Goal: Task Accomplishment & Management: Complete application form

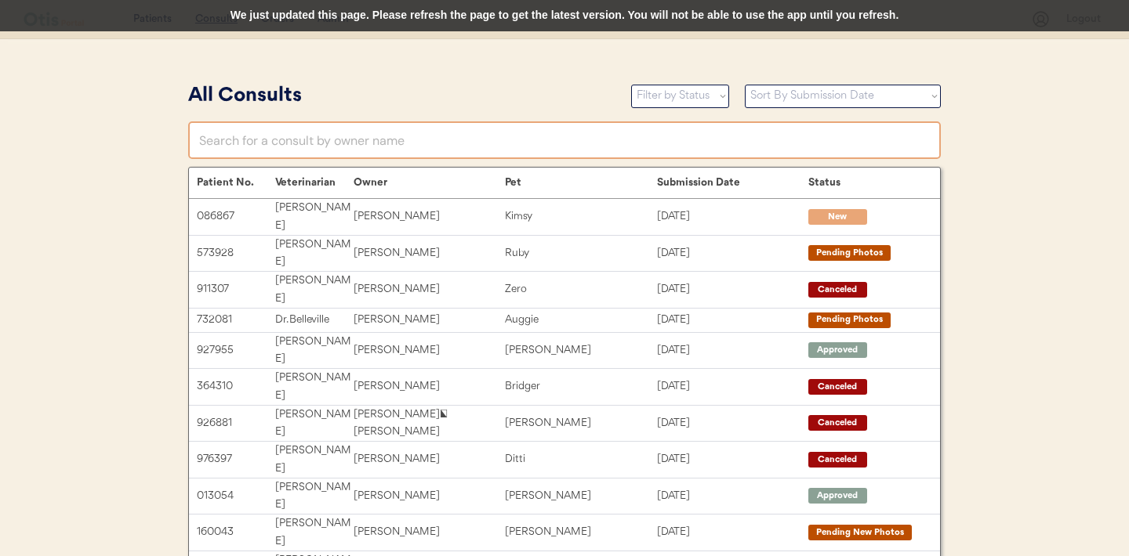
click at [339, 152] on input "text" at bounding box center [564, 140] width 752 height 38
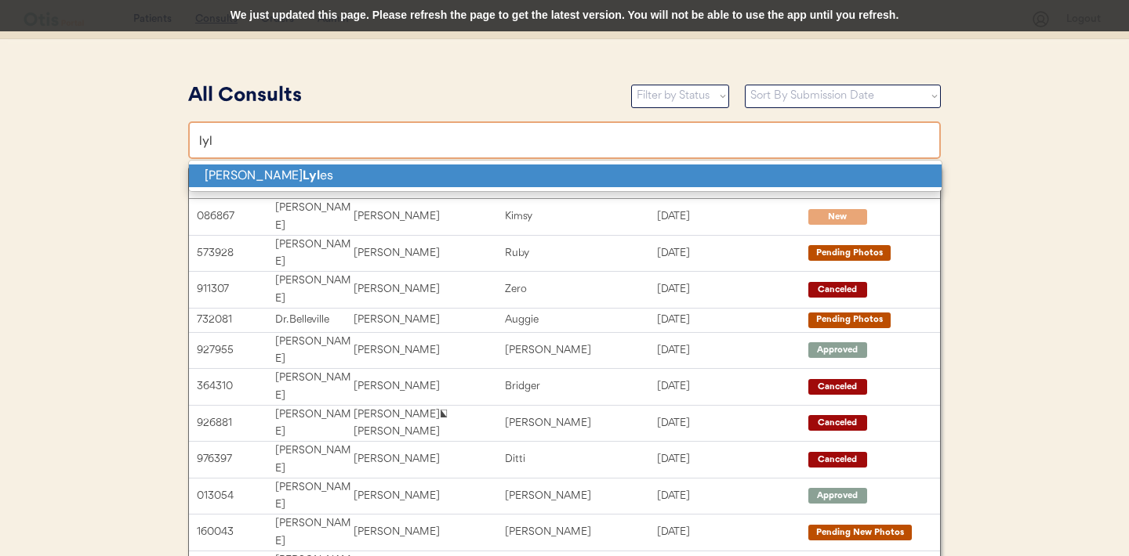
click at [279, 181] on p "Debra Lyl es" at bounding box center [565, 176] width 752 height 23
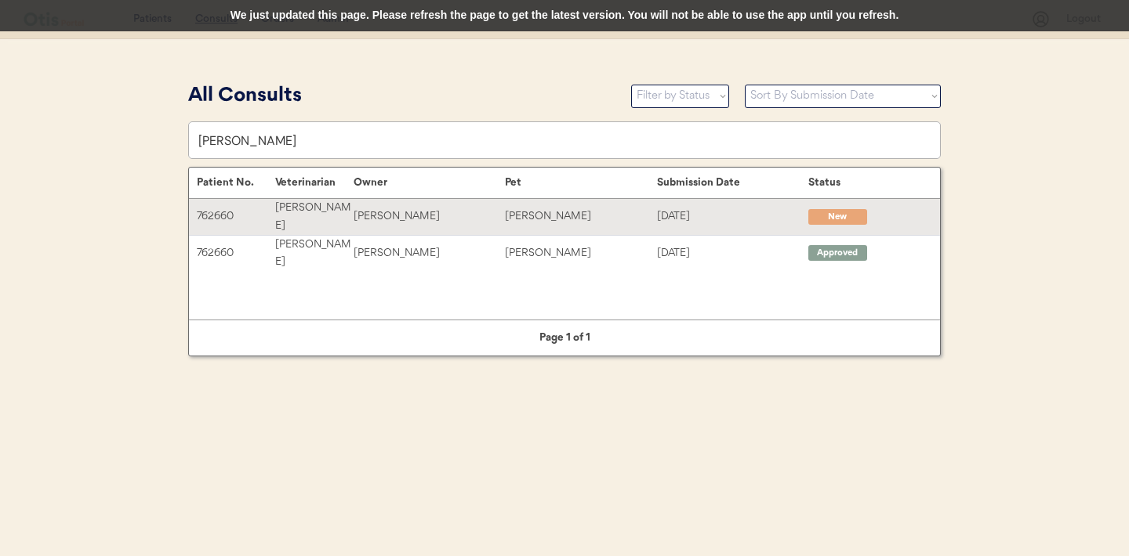
type input "[PERSON_NAME]"
click at [363, 208] on div "Debra Lyles" at bounding box center [428, 217] width 151 height 18
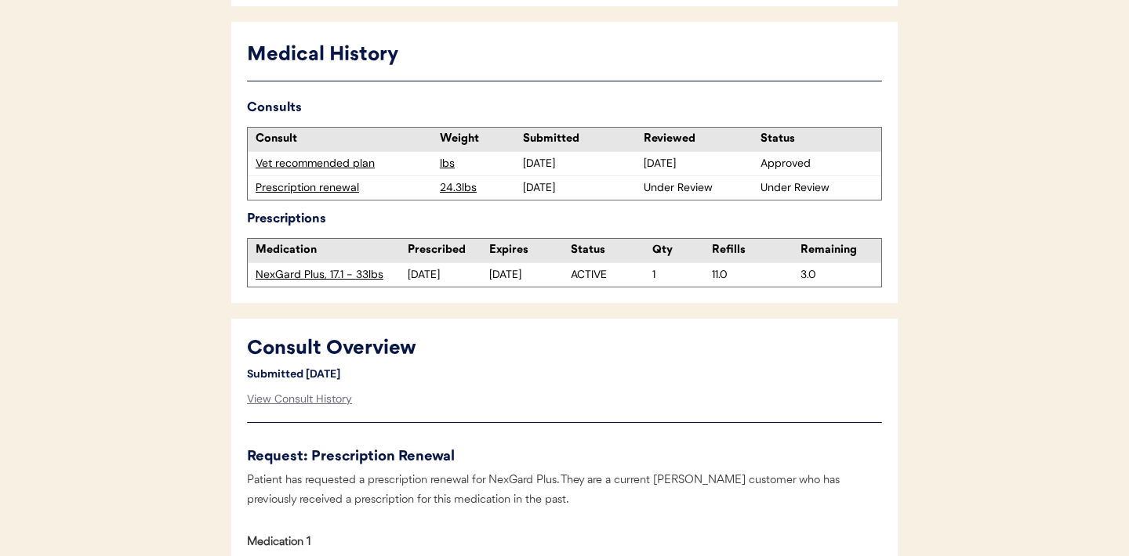
scroll to position [411, 0]
click at [332, 168] on div "Vet recommended plan" at bounding box center [343, 165] width 176 height 16
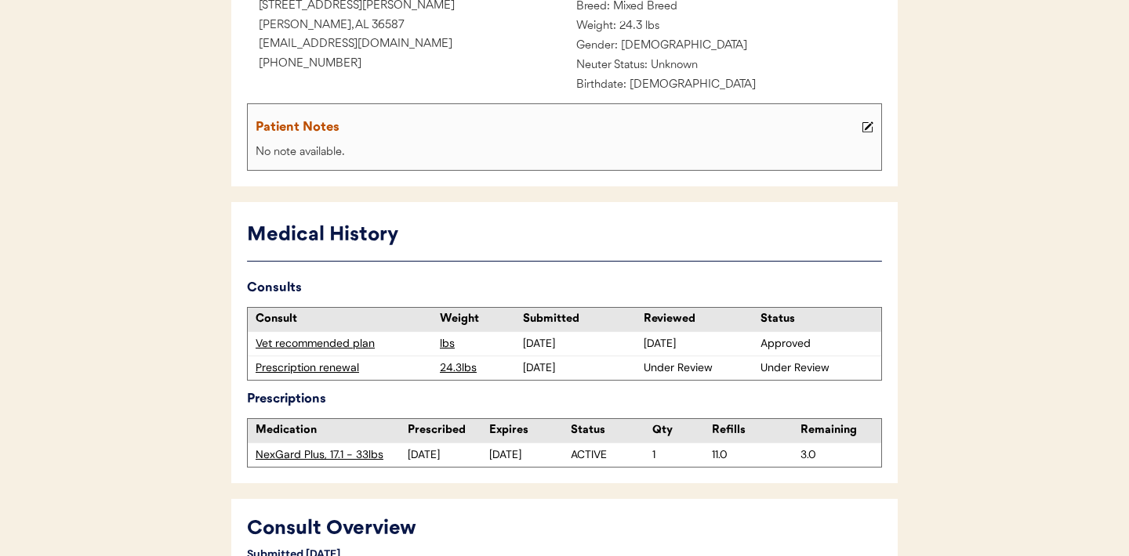
scroll to position [393, 0]
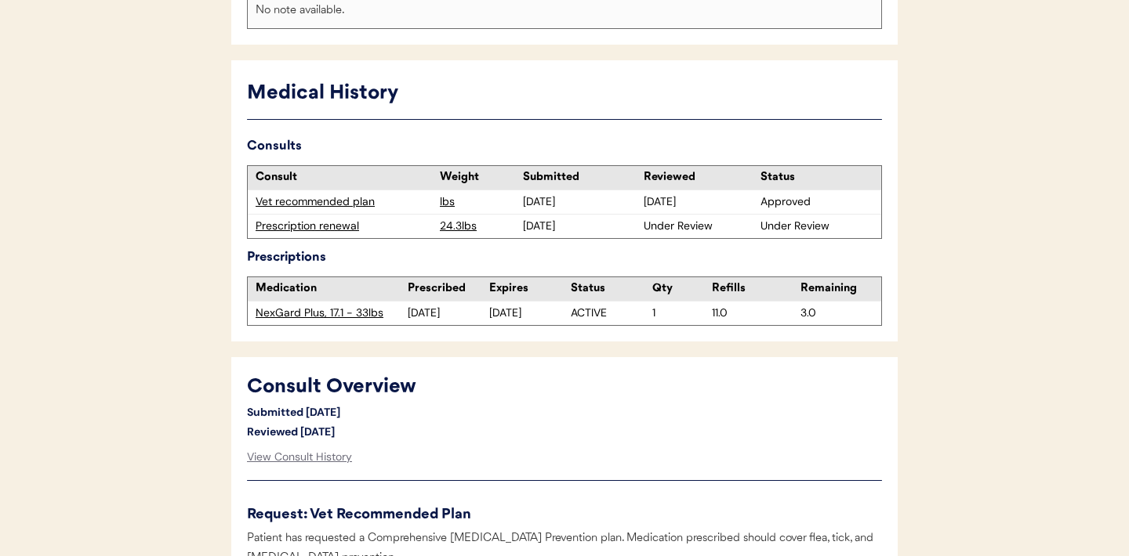
click at [308, 226] on div "Prescription renewal" at bounding box center [343, 227] width 176 height 16
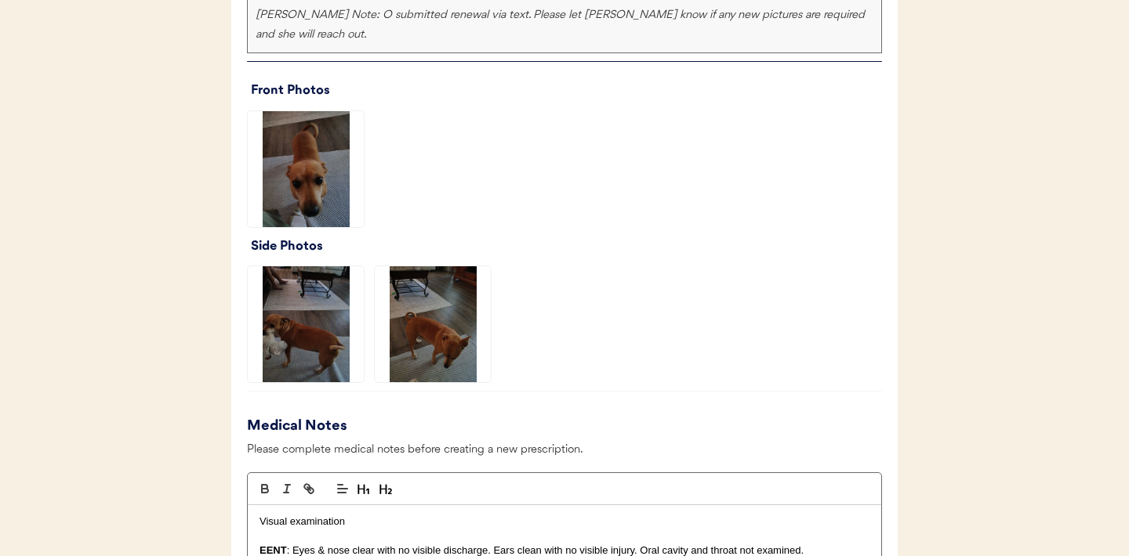
scroll to position [1179, 0]
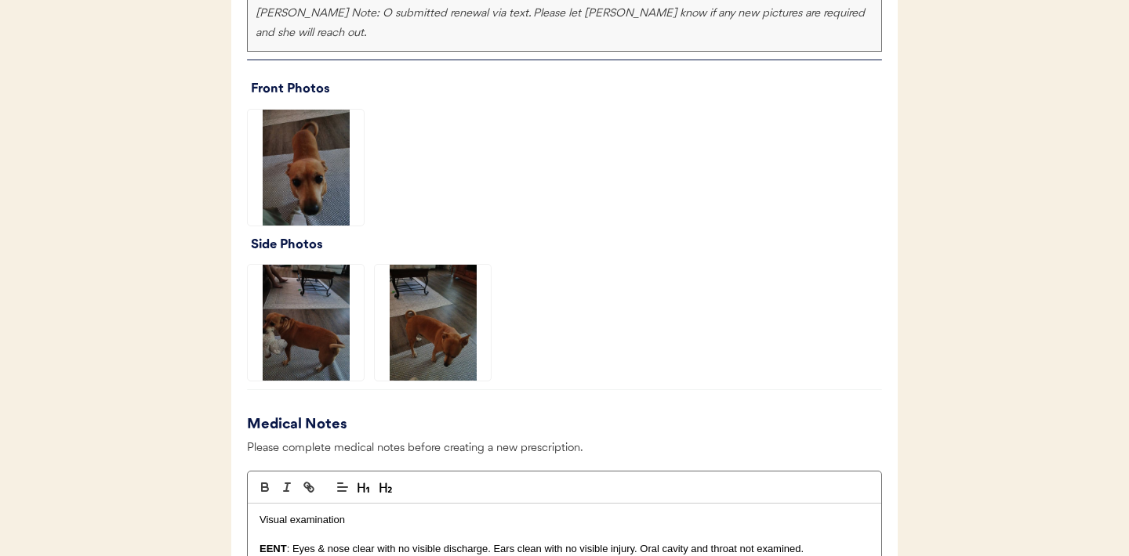
click at [308, 150] on img at bounding box center [306, 168] width 116 height 116
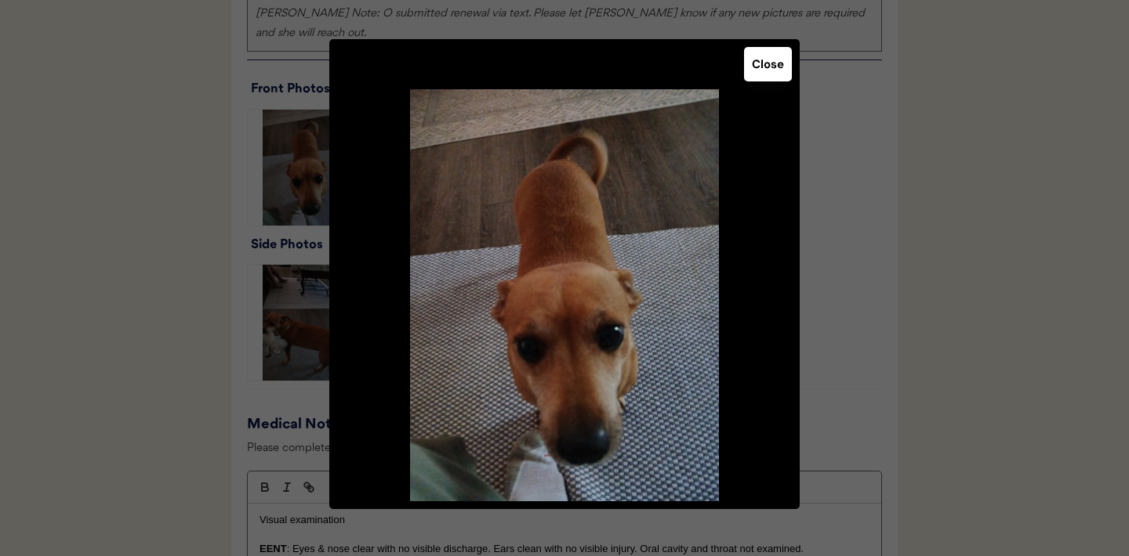
click at [774, 63] on button "Close" at bounding box center [768, 64] width 48 height 34
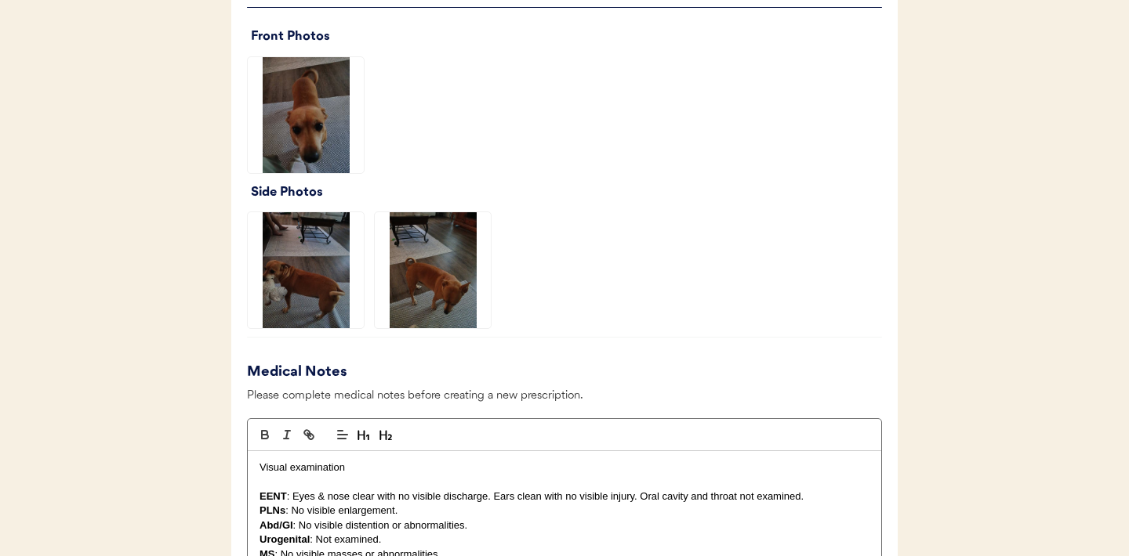
scroll to position [1262, 0]
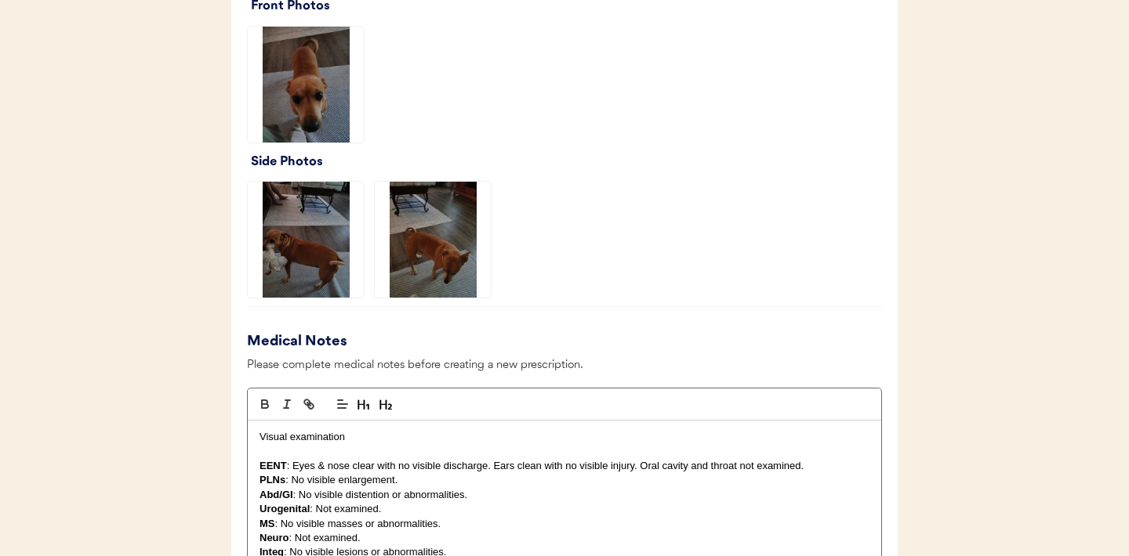
click at [299, 223] on img at bounding box center [306, 240] width 116 height 116
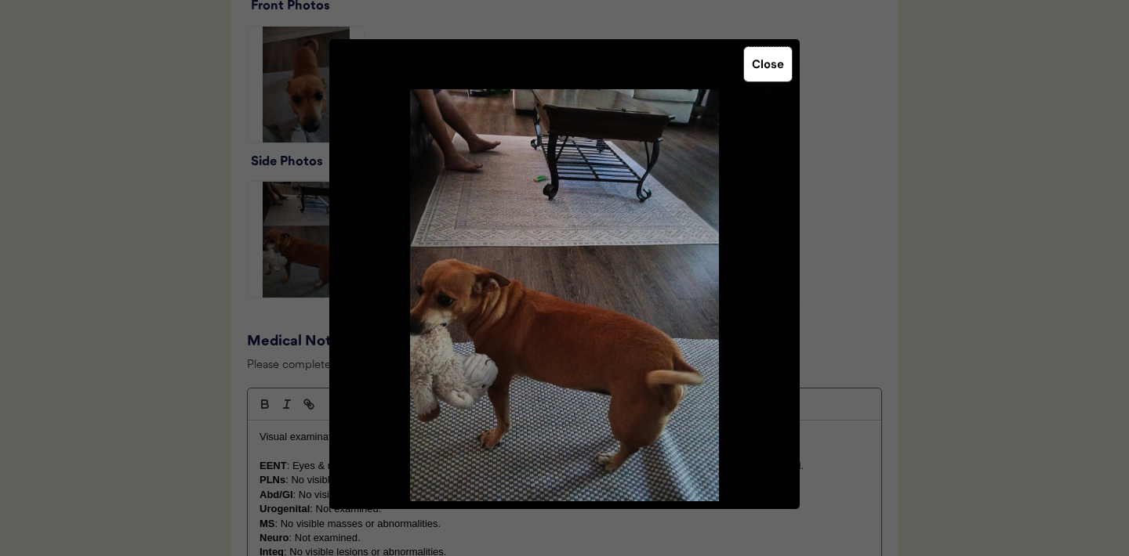
click at [765, 75] on button "Close" at bounding box center [768, 64] width 48 height 34
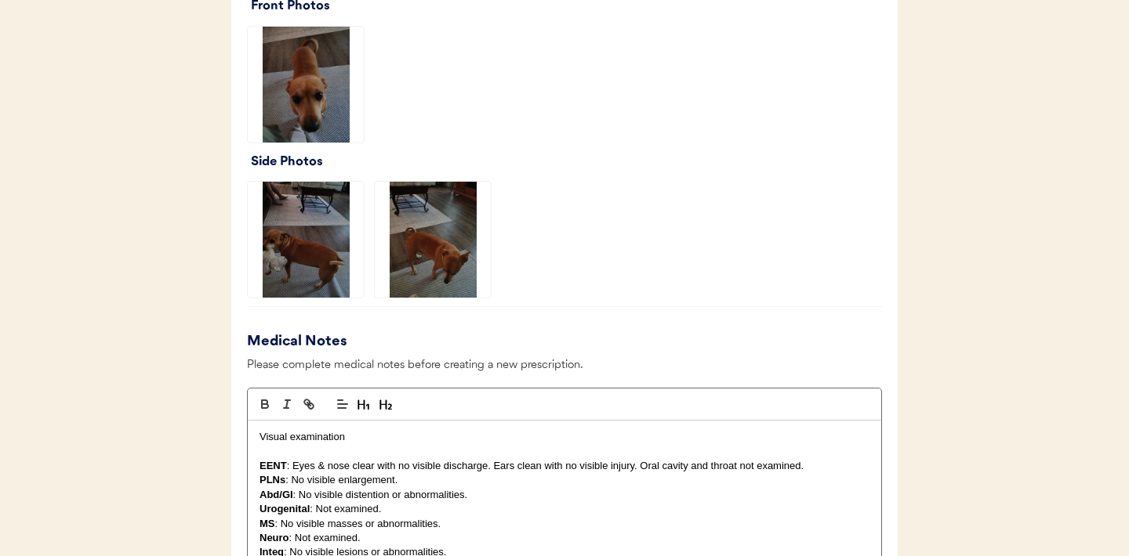
click at [440, 250] on img at bounding box center [433, 240] width 116 height 116
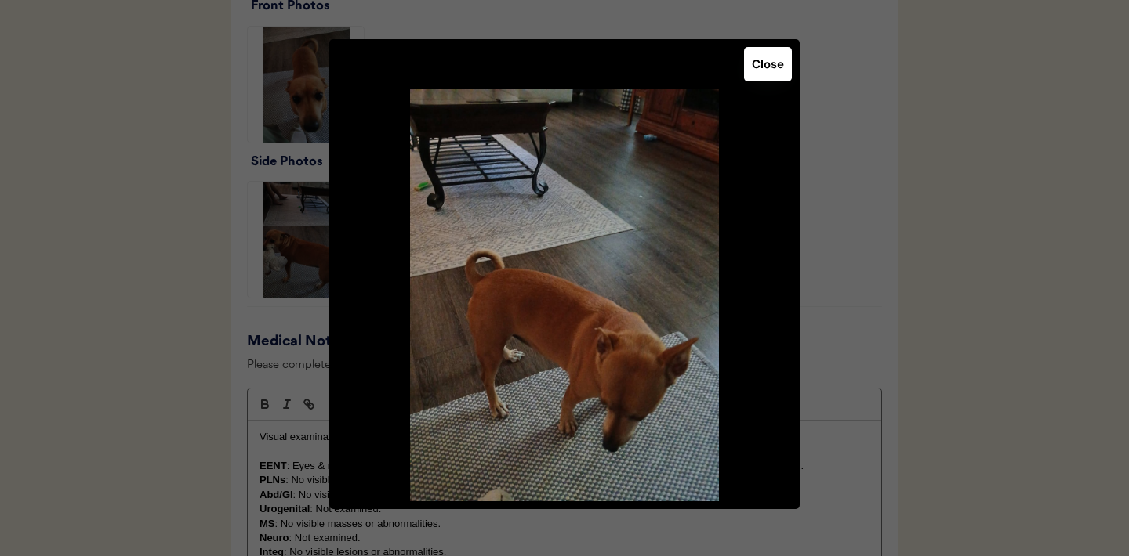
click at [761, 68] on button "Close" at bounding box center [768, 64] width 48 height 34
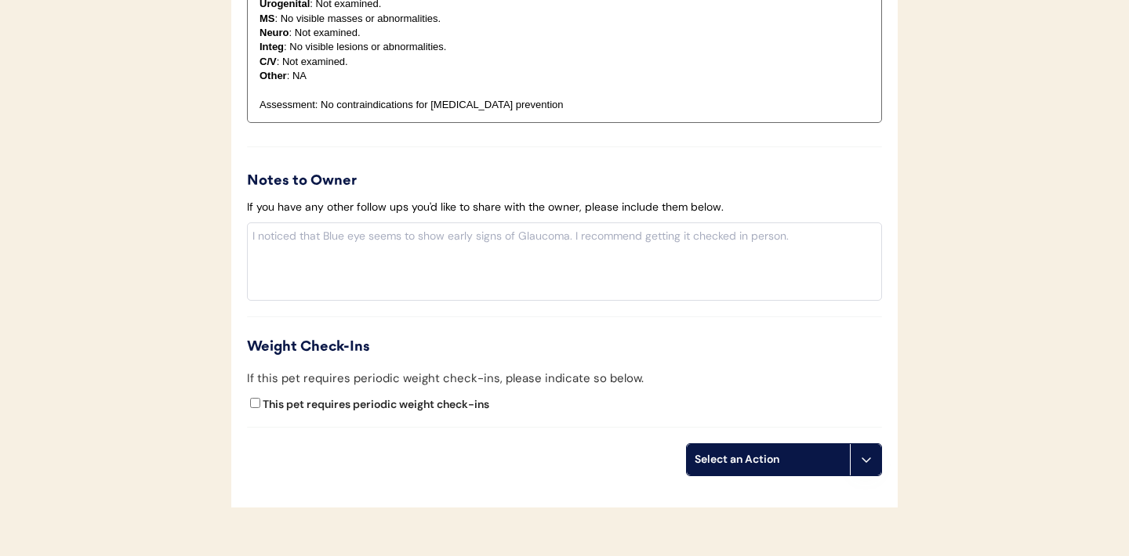
scroll to position [1768, 0]
click at [861, 453] on icon at bounding box center [866, 459] width 13 height 13
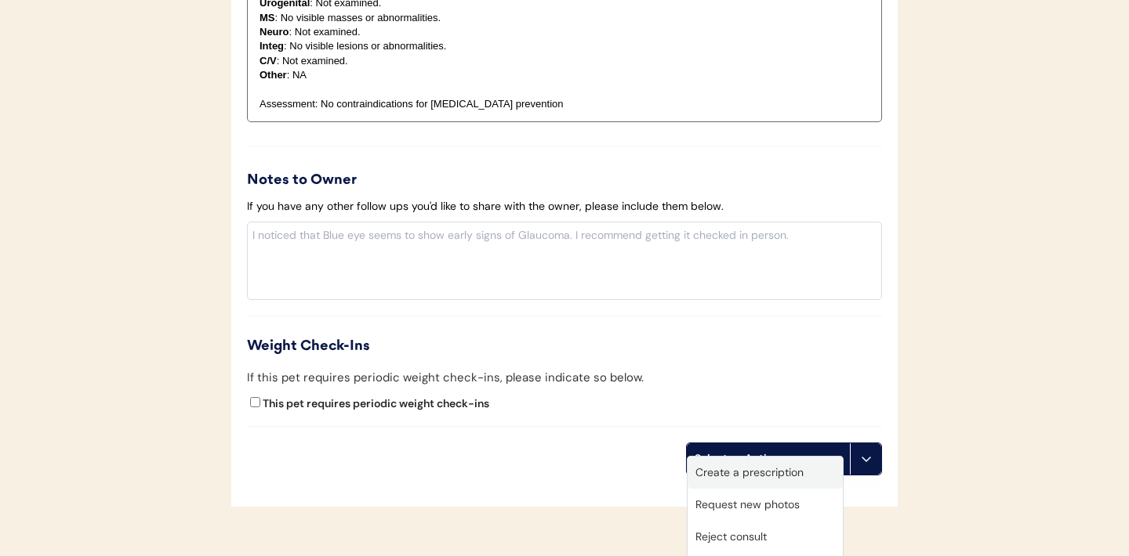
click at [755, 472] on div "Create a prescription" at bounding box center [764, 473] width 155 height 32
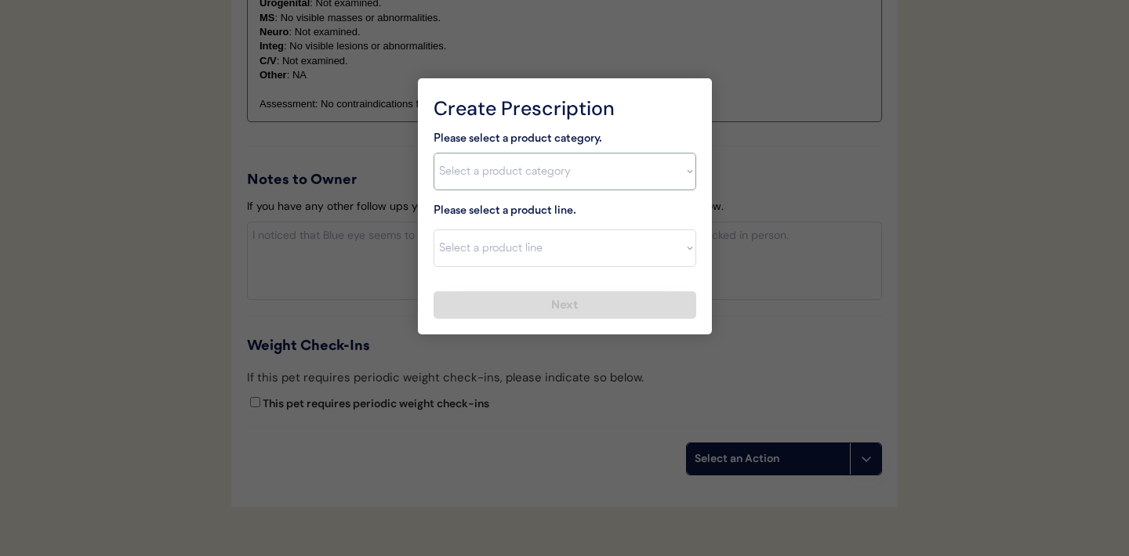
click at [690, 178] on select "Select a product category Allergies Antibiotics Anxiety Combo Parasite Preventi…" at bounding box center [564, 172] width 263 height 38
select select ""combo_parasite_prevention""
click at [667, 249] on select "Select a product line" at bounding box center [564, 249] width 263 height 38
click at [687, 247] on select "Select a product line" at bounding box center [564, 249] width 263 height 38
click at [684, 175] on select "Select a product category Allergies Antibiotics Anxiety Combo Parasite Preventi…" at bounding box center [564, 172] width 263 height 38
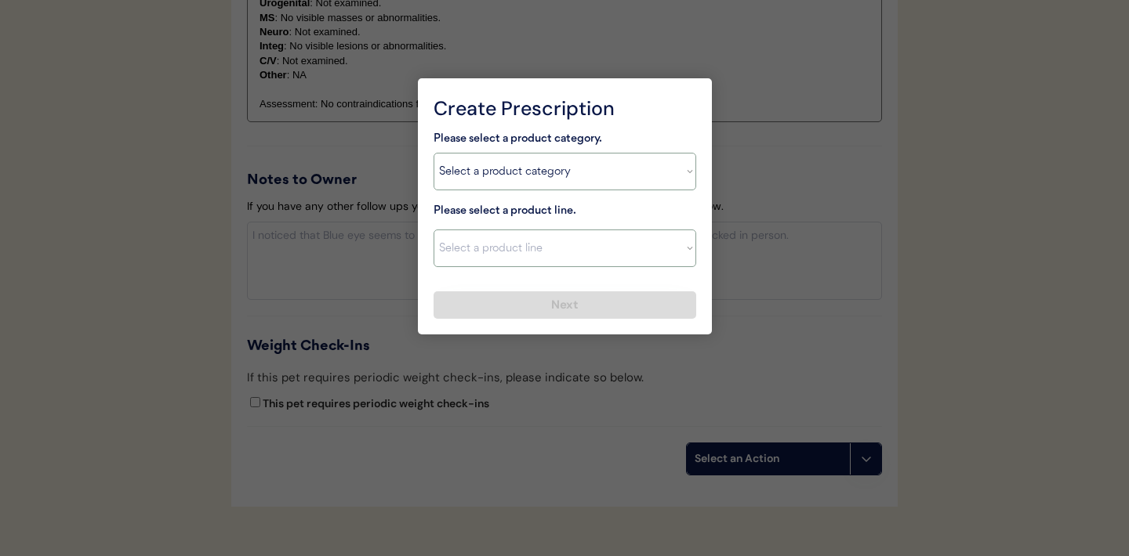
click at [694, 251] on select "Select a product line Advantage Multi for Dogs Credelio Quattro NexGard Plus Ne…" at bounding box center [564, 249] width 263 height 38
select select ""NexGard Plus""
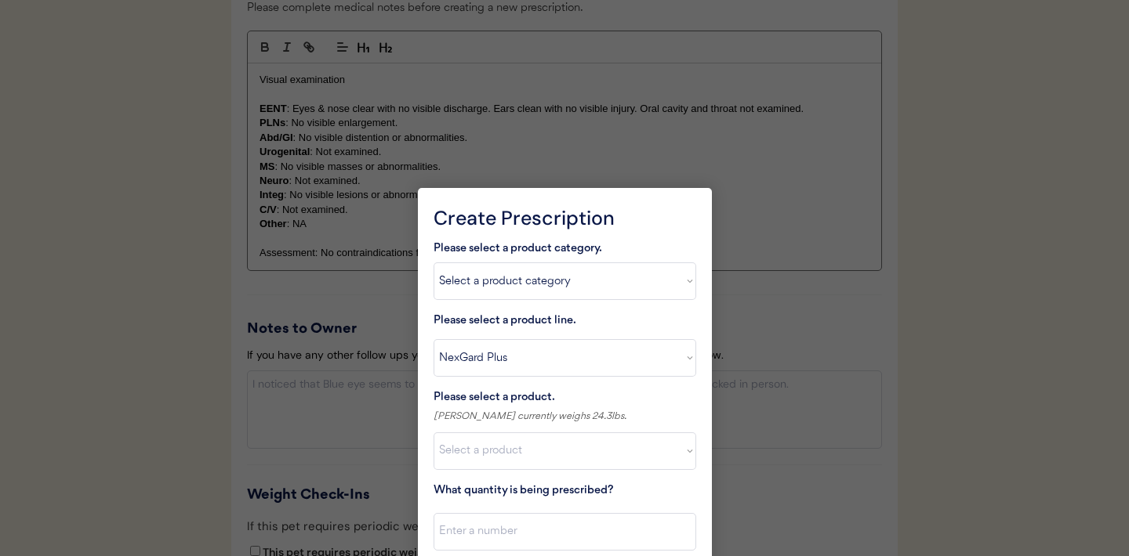
scroll to position [1863, 0]
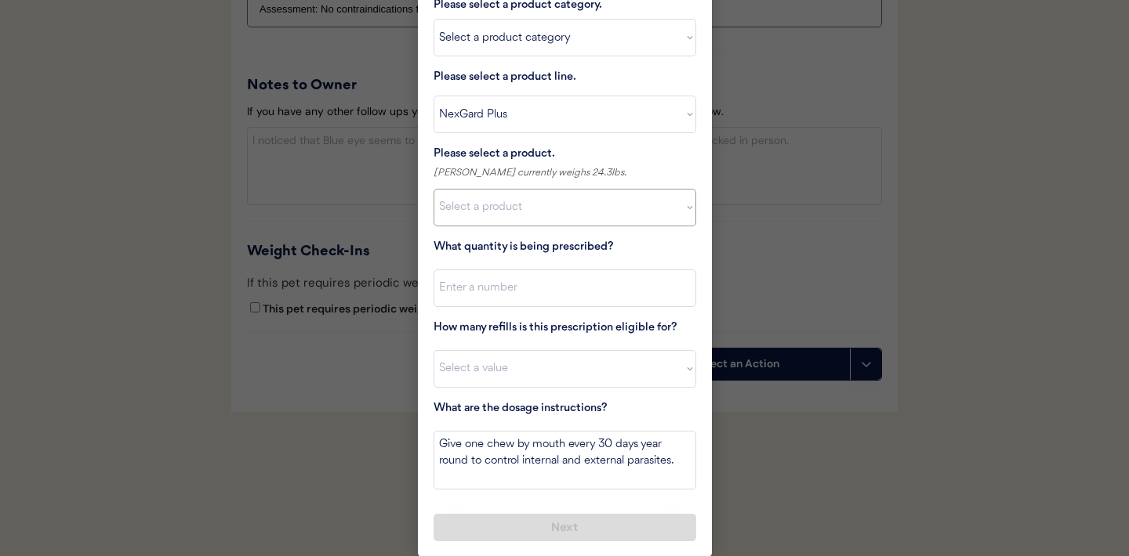
click at [676, 204] on select "Select a product NexGard Plus, 4 - 8lbs NexGard Plus, 8.1 - 17lbs NexGard Plus,…" at bounding box center [564, 208] width 263 height 38
select select ""1348695171700984260__LOOKUP__1709086810007x979350769696862800""
click at [537, 293] on input "input" at bounding box center [564, 289] width 263 height 38
type input "1"
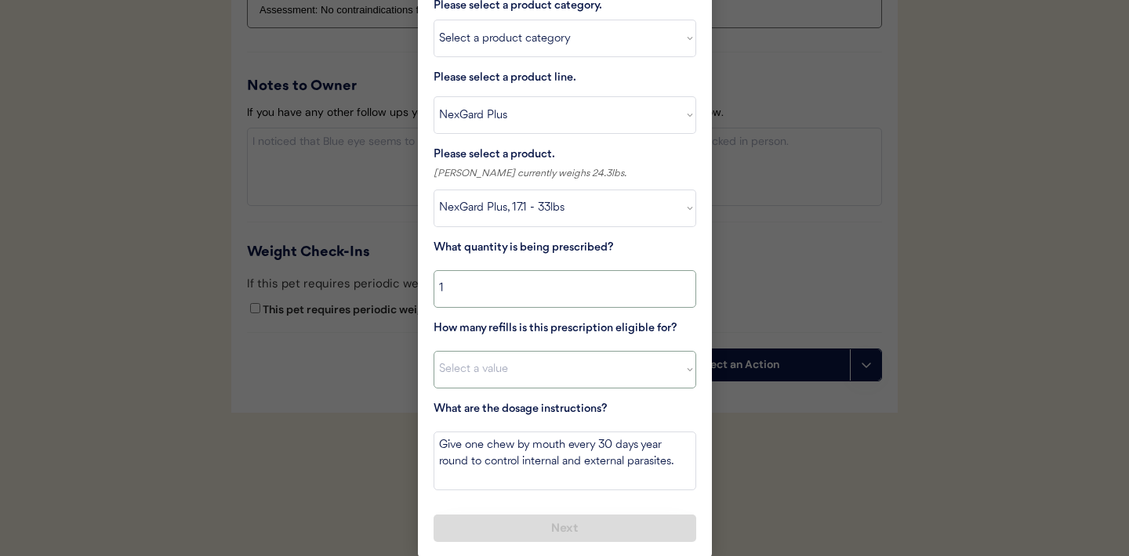
click at [513, 367] on select "Select a value 0 1 2 3 4 5 6 7 8 9 10 11" at bounding box center [564, 370] width 263 height 38
select select "11"
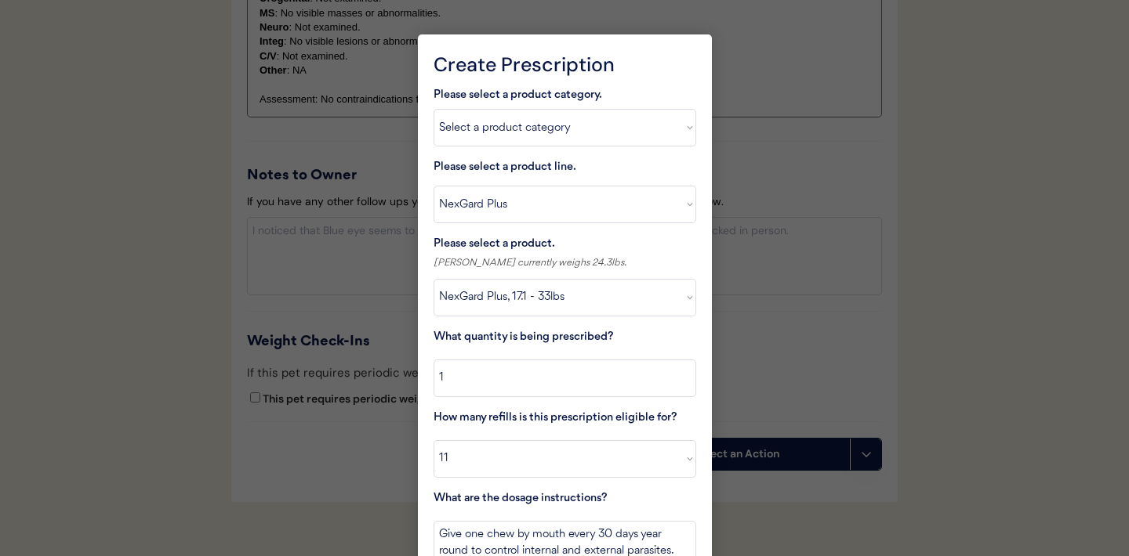
scroll to position [1863, 0]
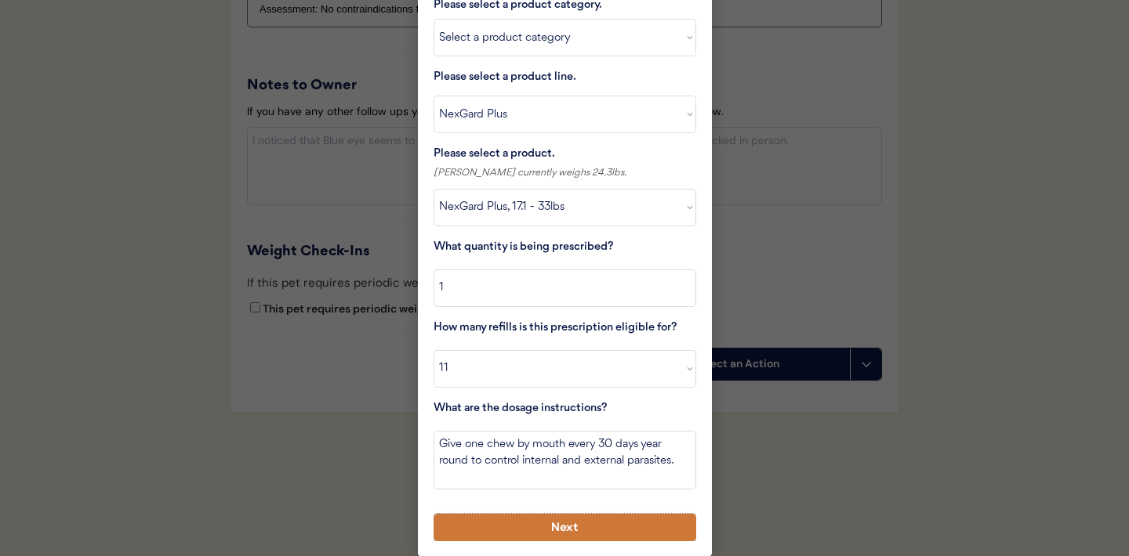
drag, startPoint x: 492, startPoint y: 420, endPoint x: 547, endPoint y: 536, distance: 128.3
click at [547, 536] on button "Next" at bounding box center [564, 527] width 263 height 27
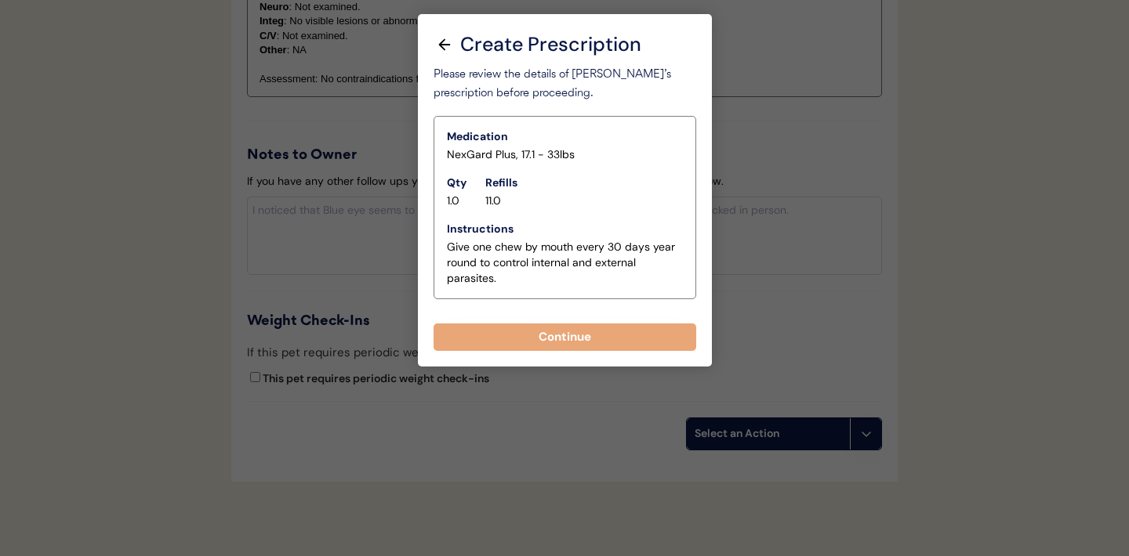
scroll to position [1791, 0]
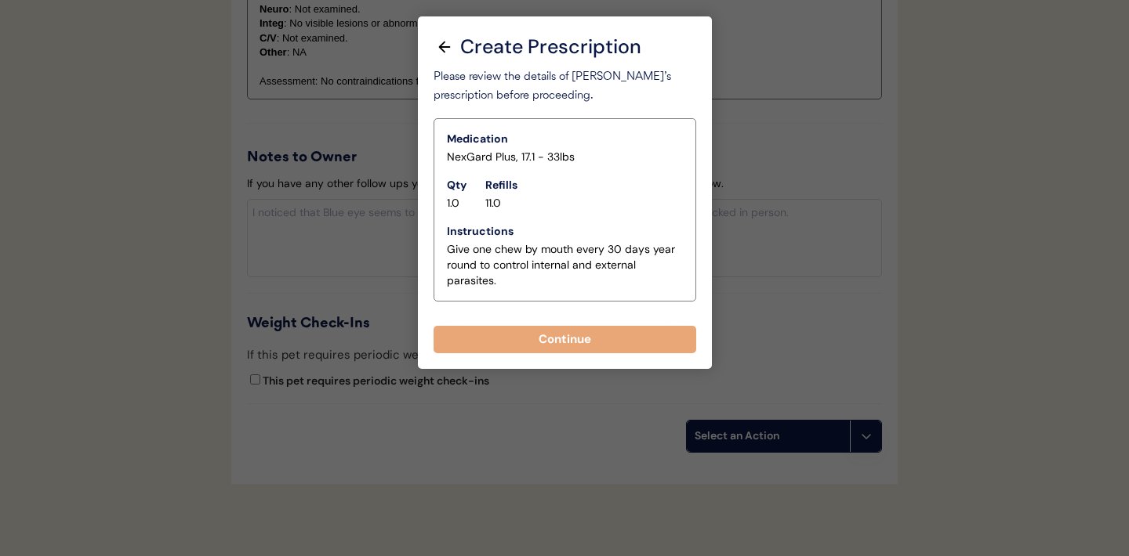
drag, startPoint x: 547, startPoint y: 536, endPoint x: 532, endPoint y: 347, distance: 189.5
click at [532, 347] on button "Continue" at bounding box center [564, 339] width 263 height 27
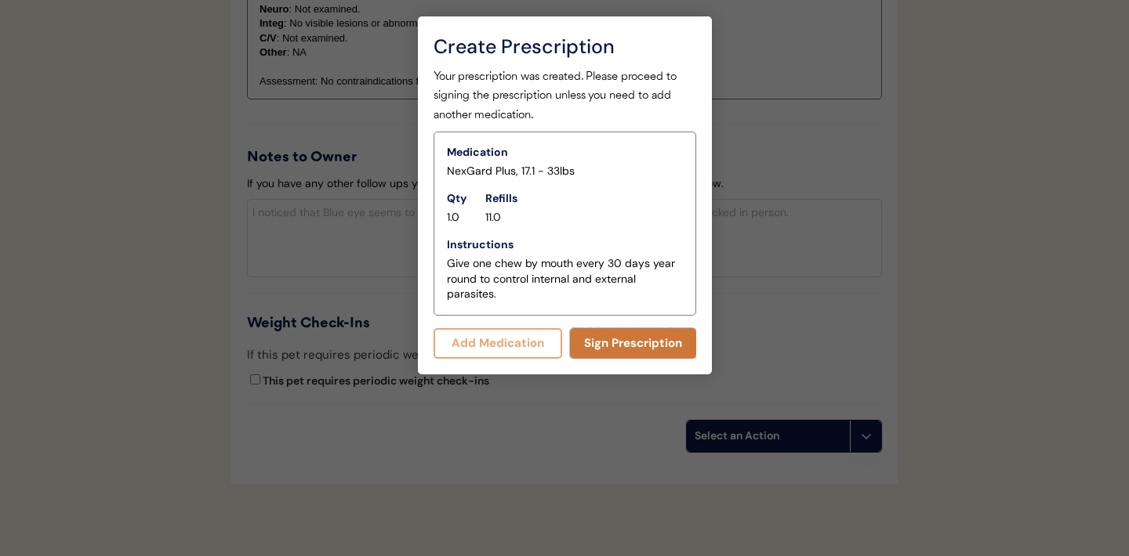
click at [640, 343] on button "Sign Prescription" at bounding box center [633, 343] width 126 height 31
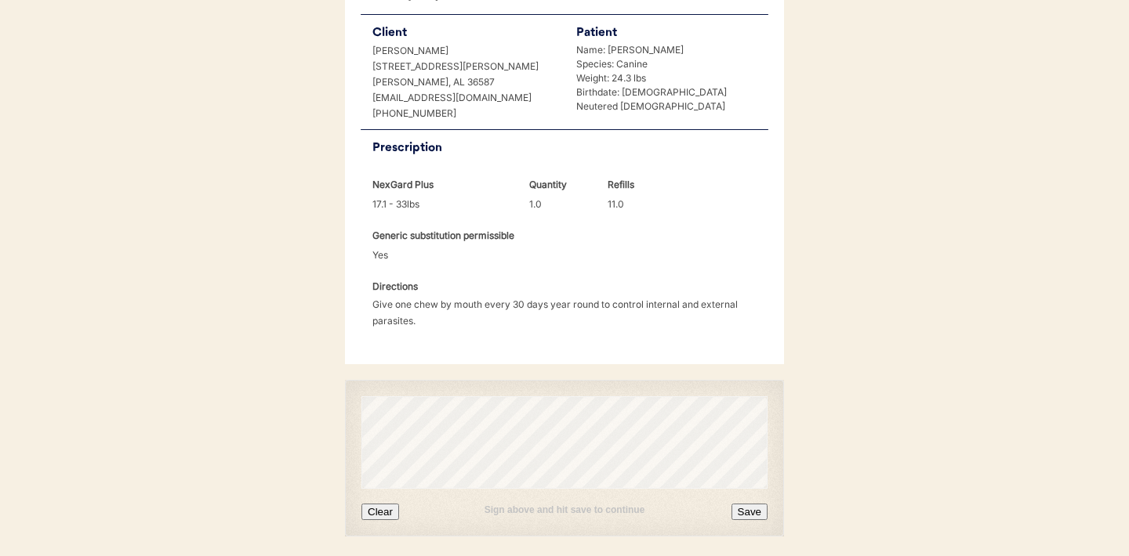
scroll to position [403, 0]
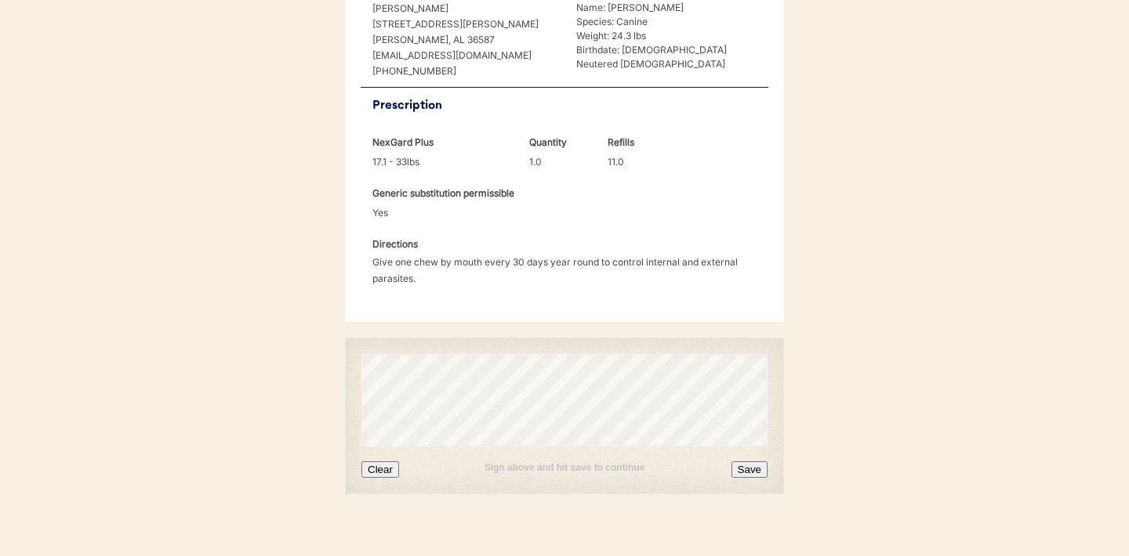
click at [386, 459] on div "Sign above and hit save to continue Clear Save" at bounding box center [564, 416] width 439 height 157
click at [386, 462] on button "Clear" at bounding box center [380, 470] width 38 height 16
click at [745, 462] on button "Save" at bounding box center [749, 470] width 36 height 16
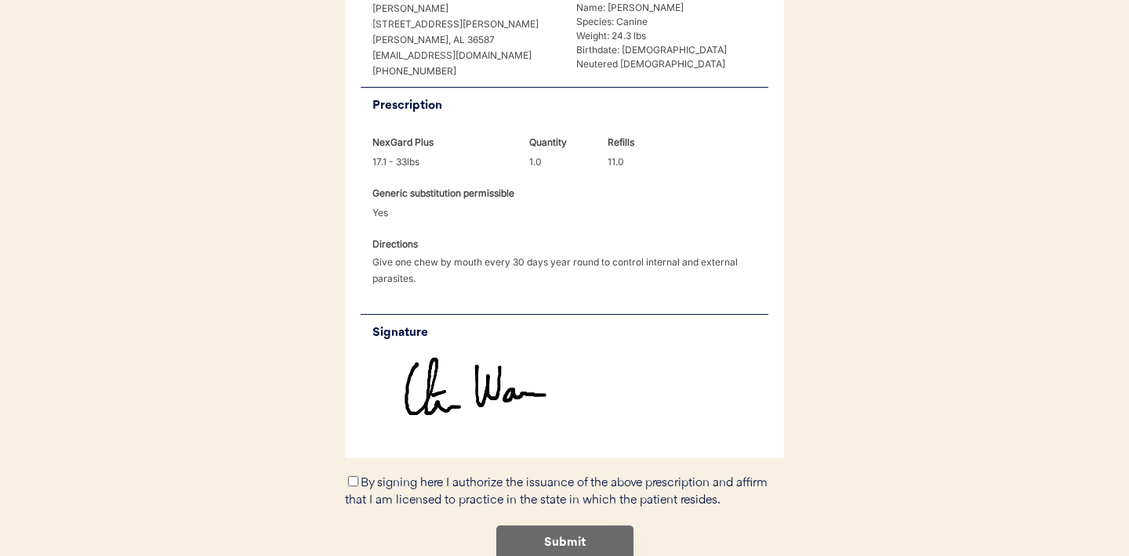
click at [353, 477] on input "By signing here I authorize the issuance of the above prescription and affirm t…" at bounding box center [353, 482] width 10 height 10
checkbox input "true"
click at [555, 526] on button "Submit" at bounding box center [564, 543] width 137 height 35
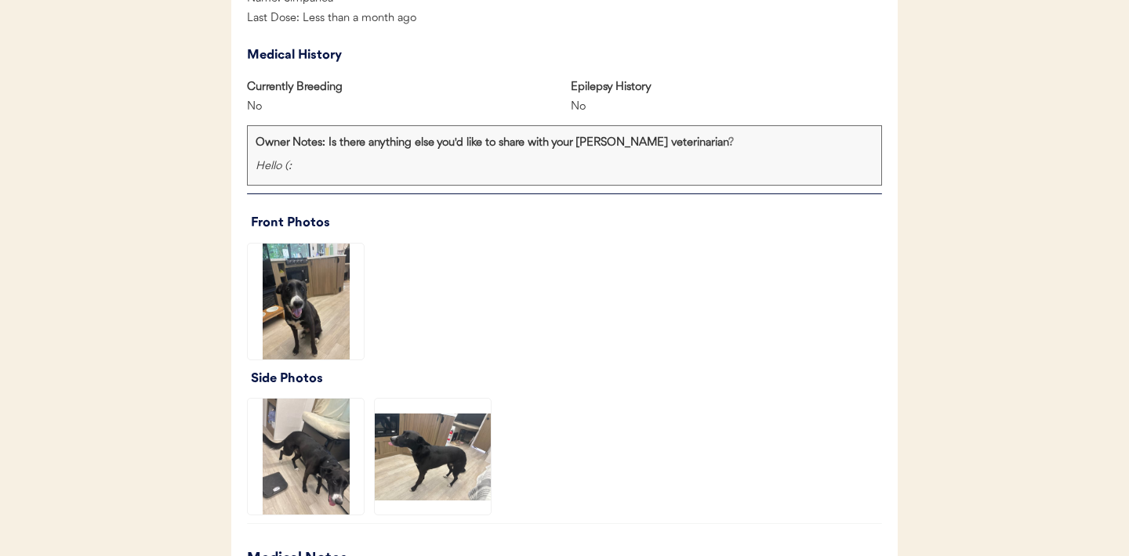
scroll to position [1011, 0]
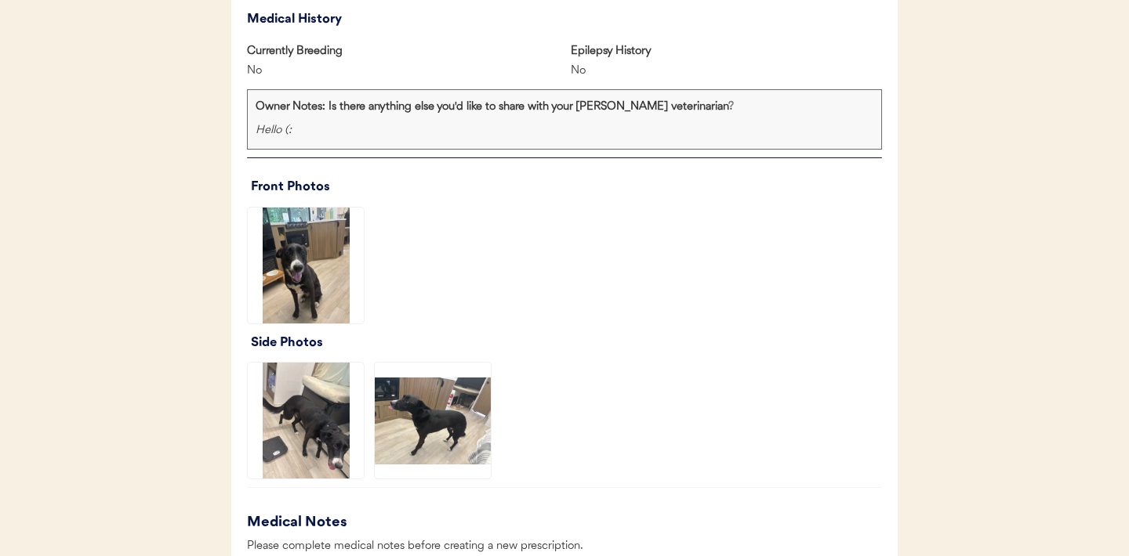
click at [333, 253] on img at bounding box center [306, 266] width 116 height 116
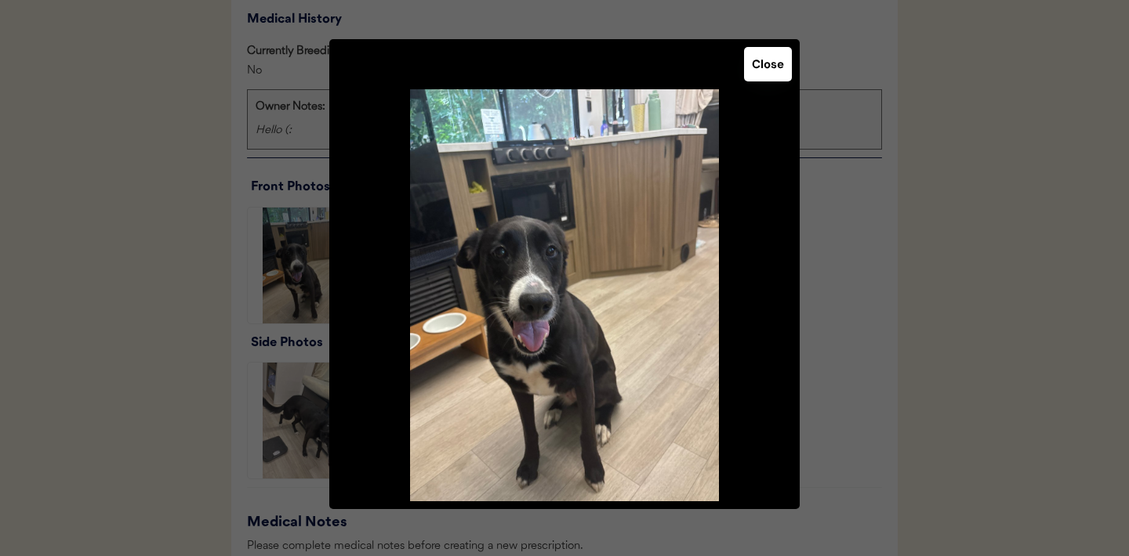
click at [771, 68] on button "Close" at bounding box center [768, 64] width 48 height 34
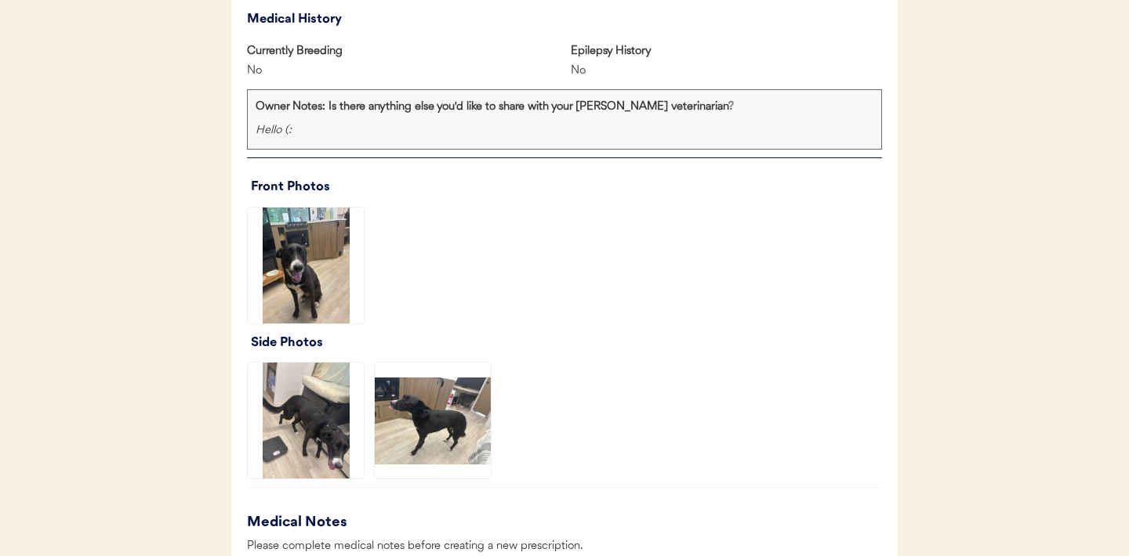
click at [292, 423] on img at bounding box center [306, 421] width 116 height 116
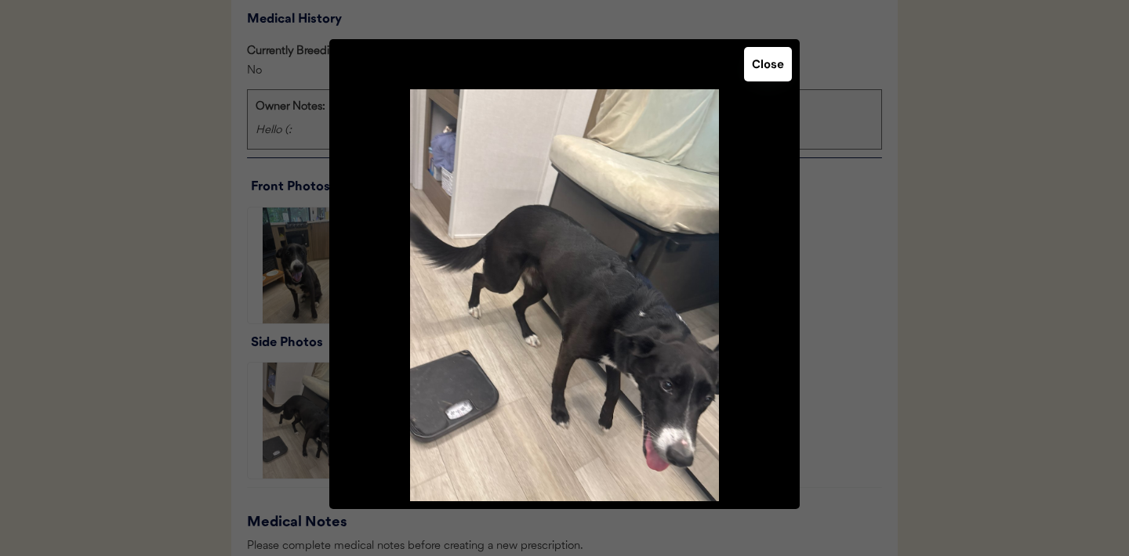
click at [771, 72] on button "Close" at bounding box center [768, 64] width 48 height 34
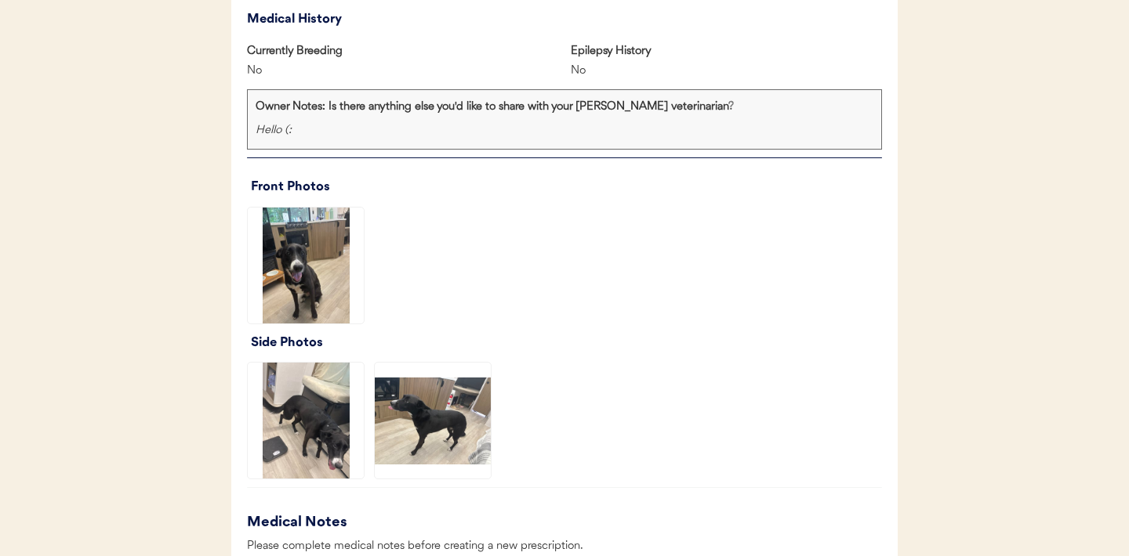
click at [422, 433] on img at bounding box center [433, 421] width 116 height 116
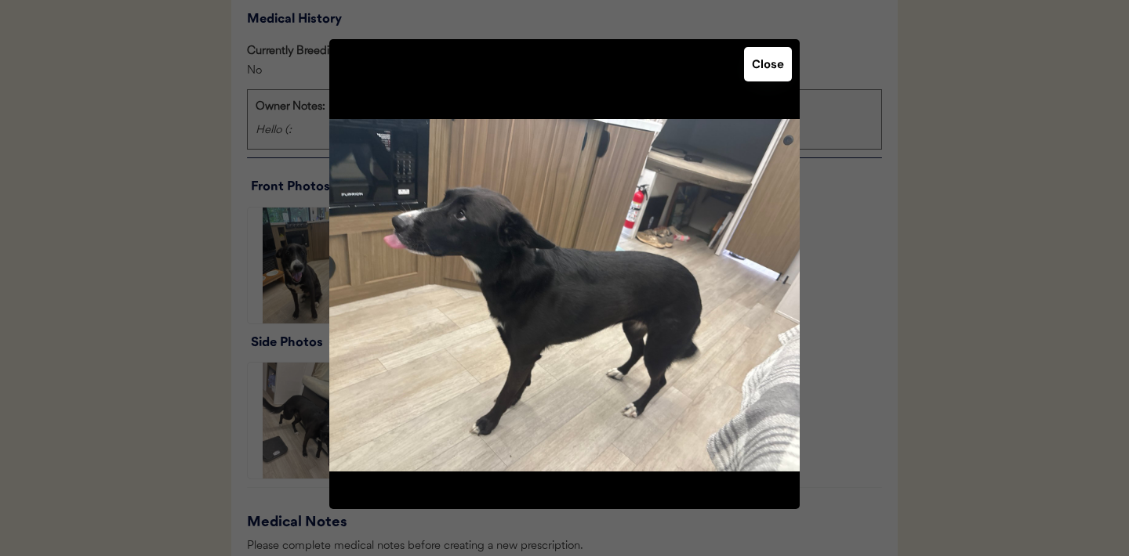
click at [772, 70] on button "Close" at bounding box center [768, 64] width 48 height 34
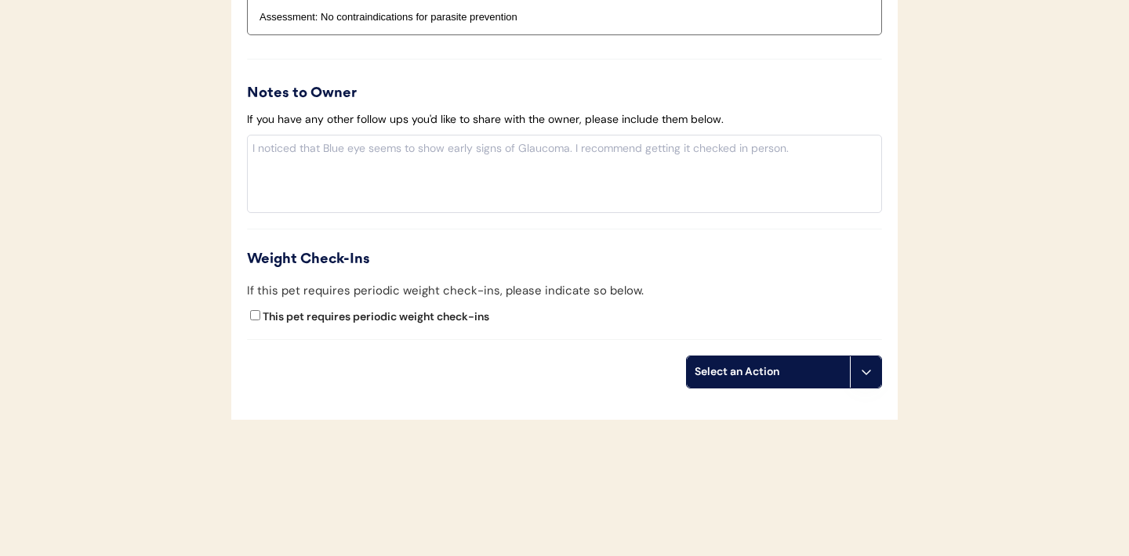
scroll to position [1806, 0]
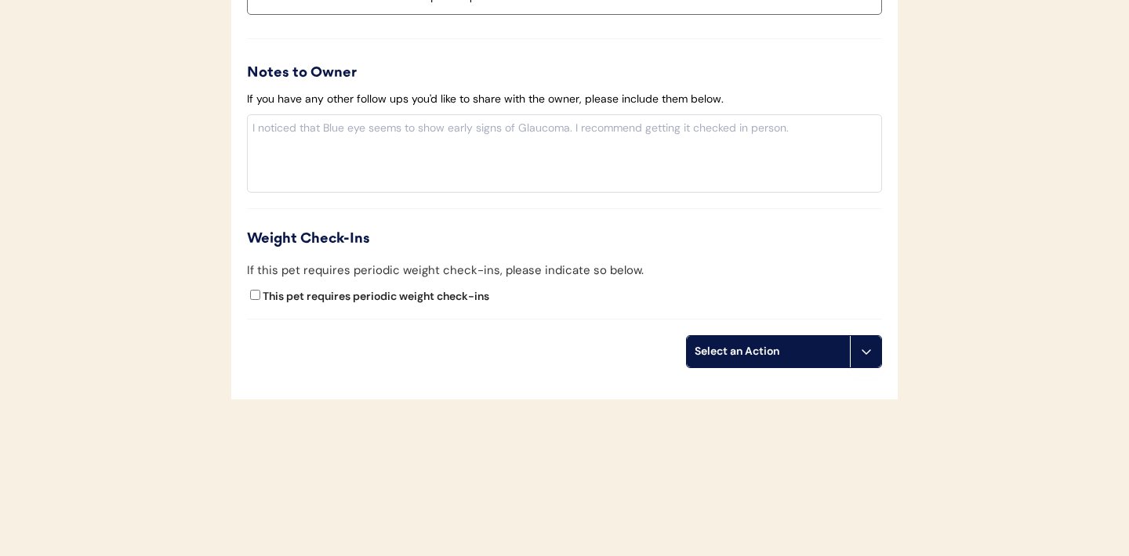
click at [857, 349] on button at bounding box center [865, 351] width 31 height 31
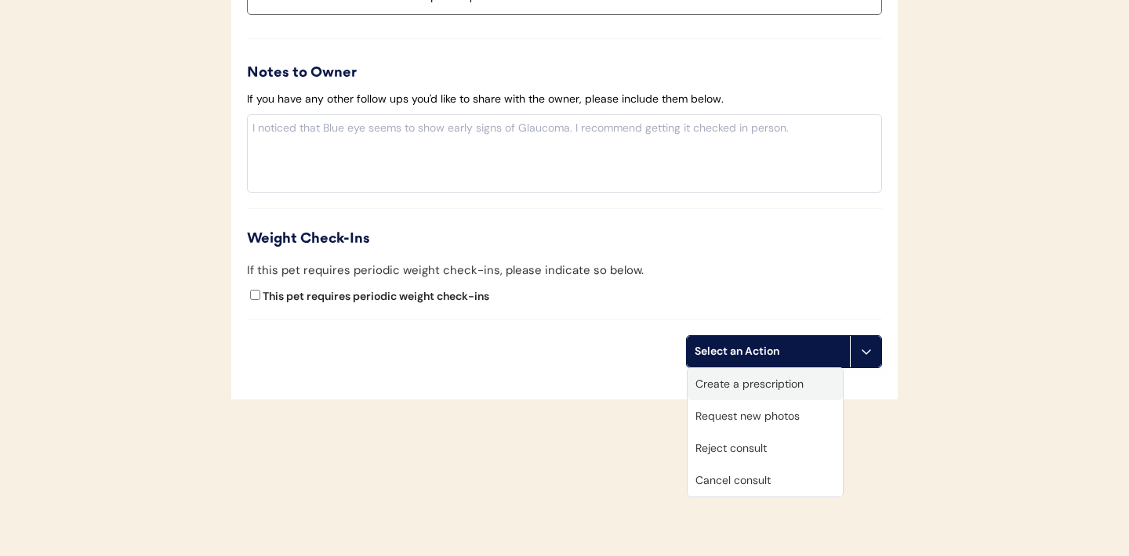
click at [740, 390] on div "Create a prescription" at bounding box center [764, 384] width 155 height 32
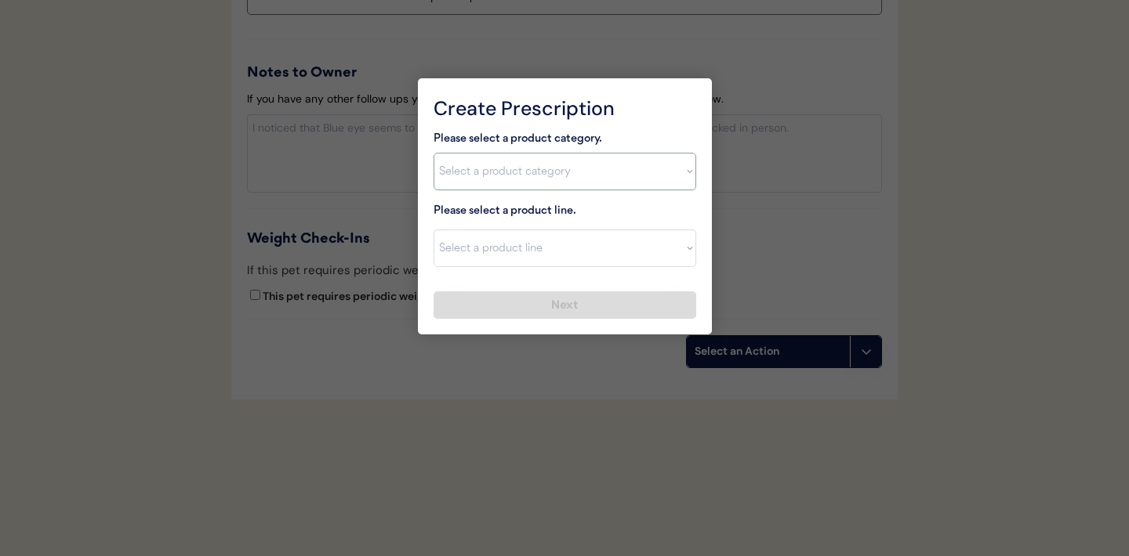
click at [675, 160] on select "Select a product category Allergies Antibiotics Anxiety Combo Parasite Preventi…" at bounding box center [564, 172] width 263 height 38
select select ""flea___tick""
click at [654, 256] on select "Select a product line" at bounding box center [564, 249] width 263 height 38
click at [658, 177] on select "Select a product category Allergies Antibiotics Anxiety Combo Parasite Preventi…" at bounding box center [564, 172] width 263 height 38
click at [688, 251] on select "Select a product line Advantix II Bravecto 1 Month Bravecto 1 Month (3 Month) B…" at bounding box center [564, 249] width 263 height 38
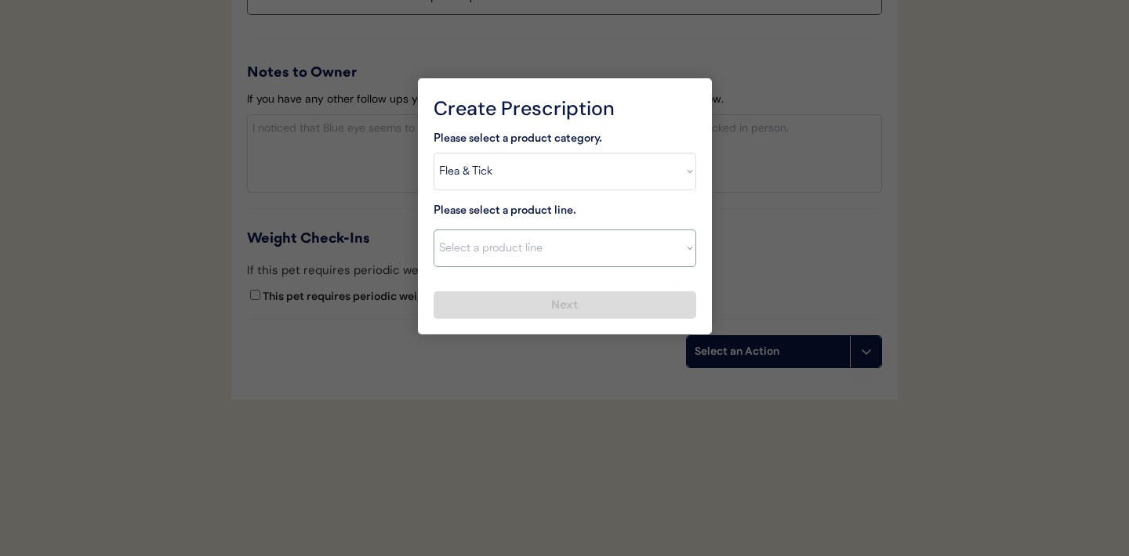
select select ""Simparica""
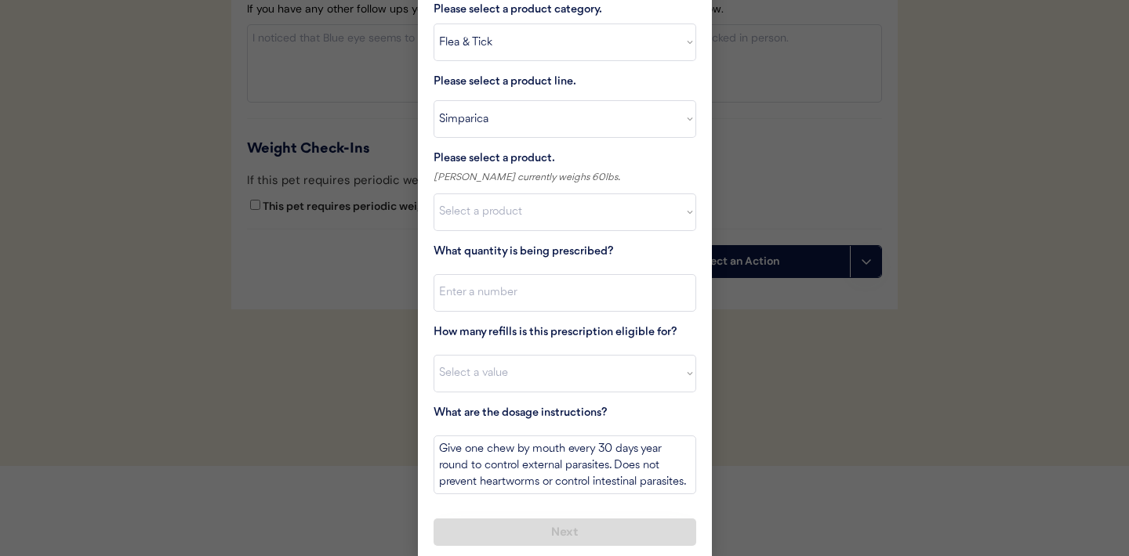
scroll to position [1898, 0]
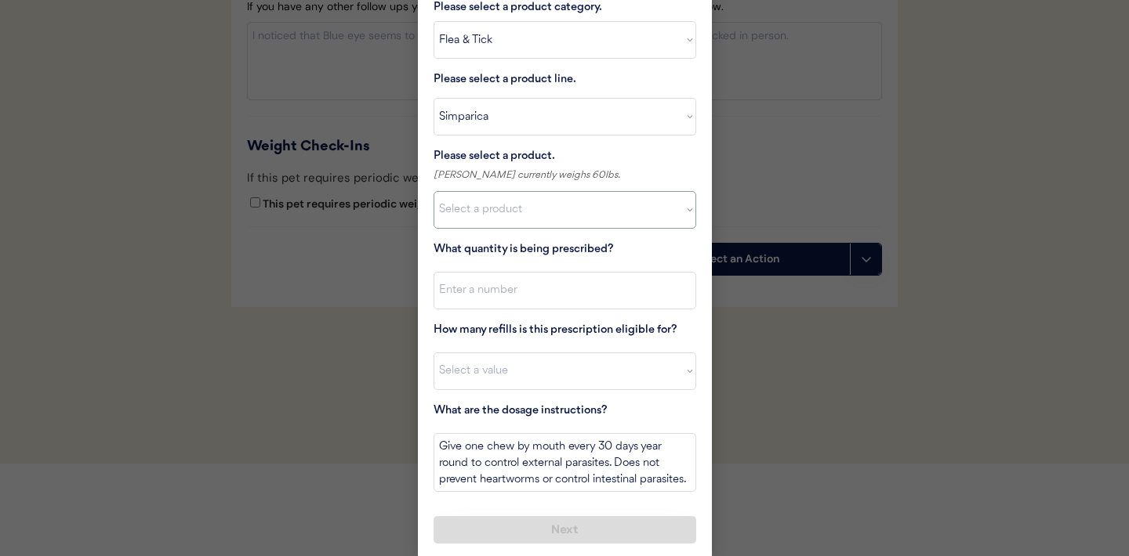
click at [684, 219] on select "Select a product Simparica, 2.8-5.5lbs Simparica, 5.6-11lbs Simparica, 11.1-22l…" at bounding box center [564, 210] width 263 height 38
select select ""1348695171700984260__LOOKUP__1710974204619x155511643740888540""
click at [574, 285] on input "input" at bounding box center [564, 291] width 263 height 38
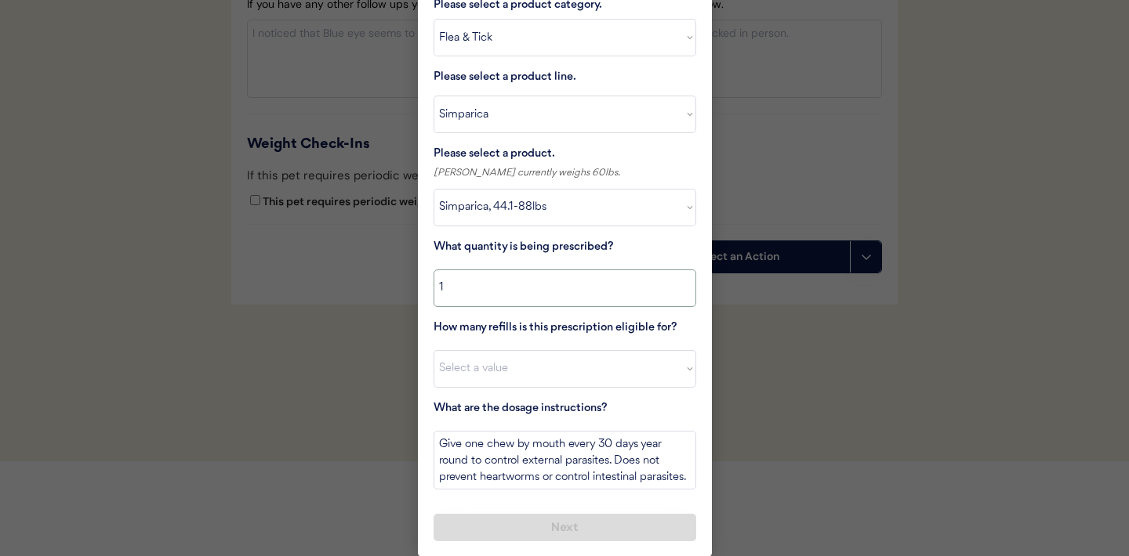
type input "1"
click at [558, 382] on select "Select a value 0 1 2 3 4 5 6 7 8 9 10 11" at bounding box center [564, 369] width 263 height 38
select select "11"
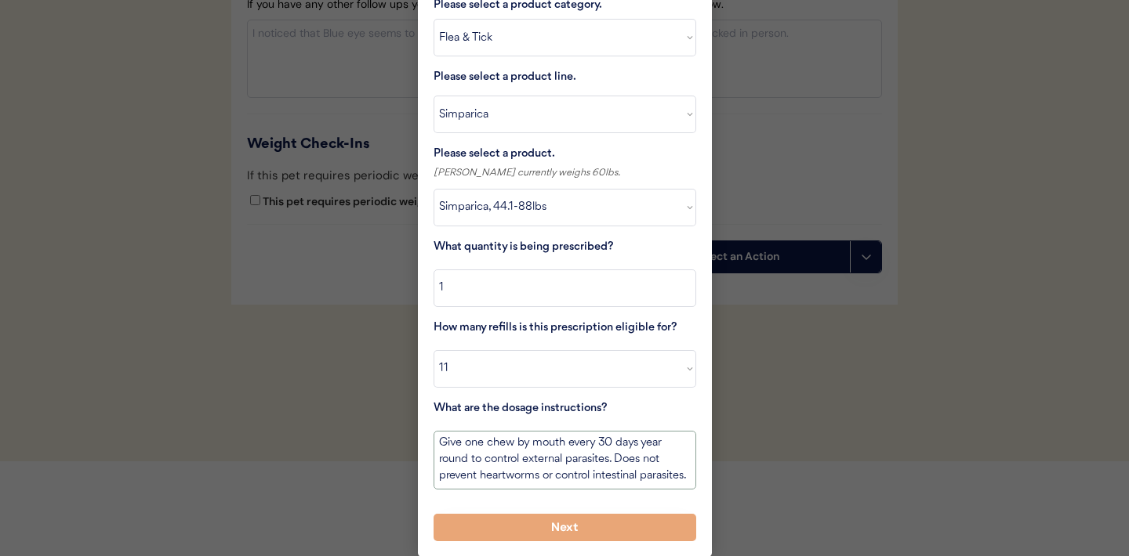
scroll to position [0, 0]
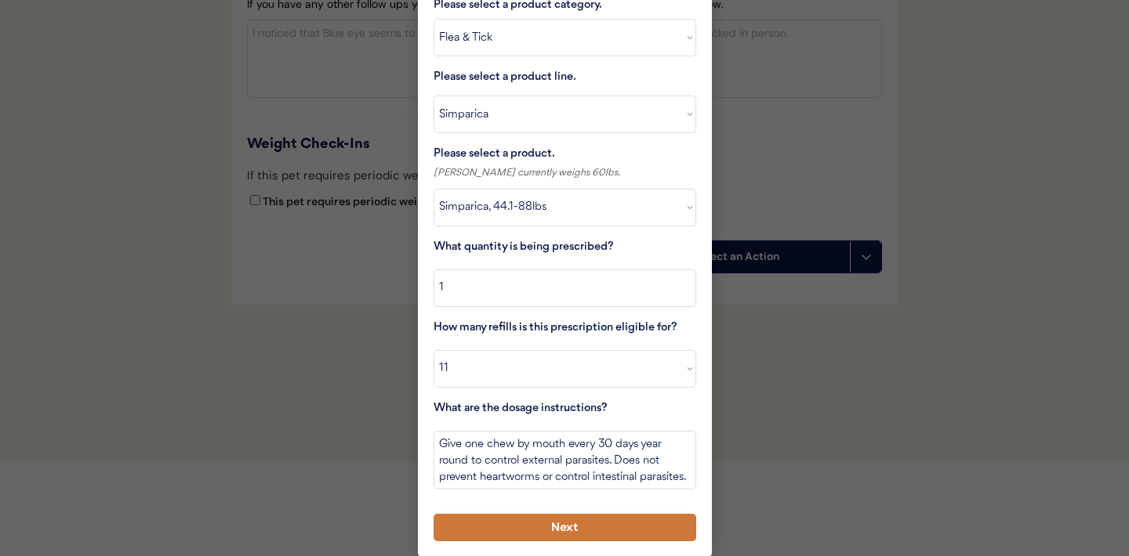
click at [515, 521] on button "Next" at bounding box center [564, 527] width 263 height 27
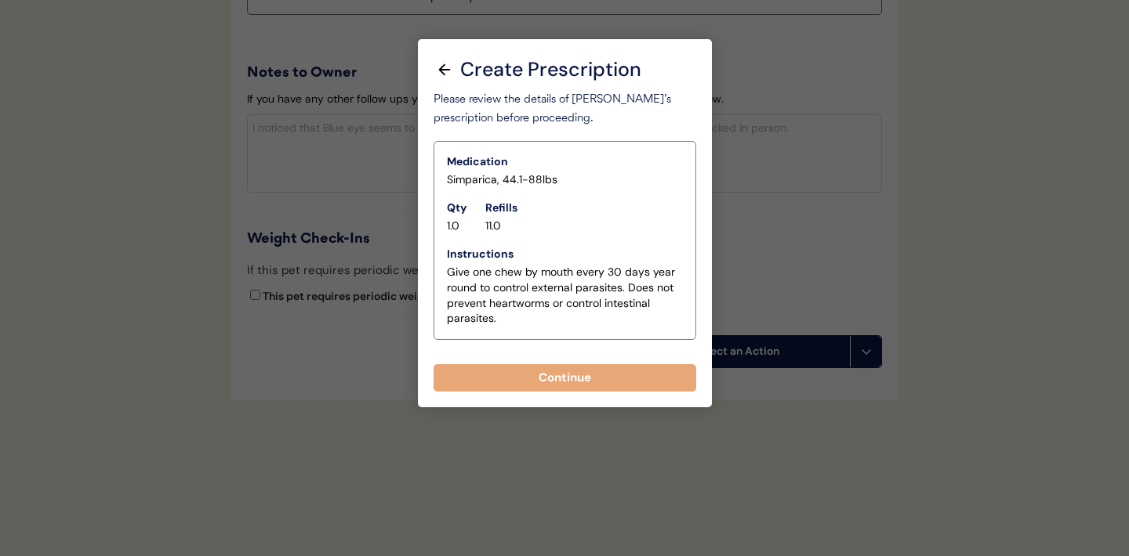
scroll to position [1806, 0]
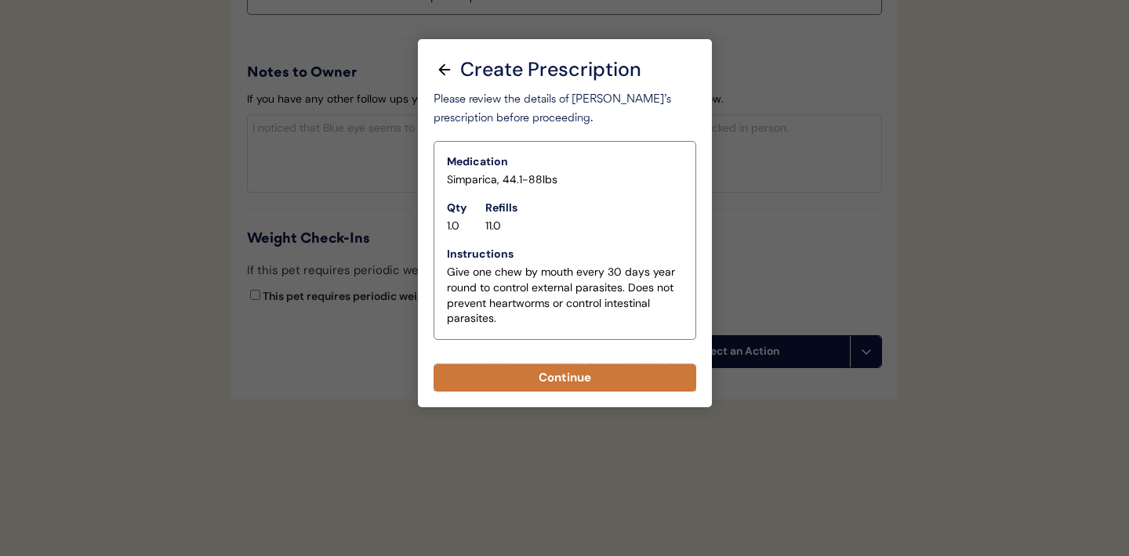
click at [575, 382] on button "Continue" at bounding box center [564, 377] width 263 height 27
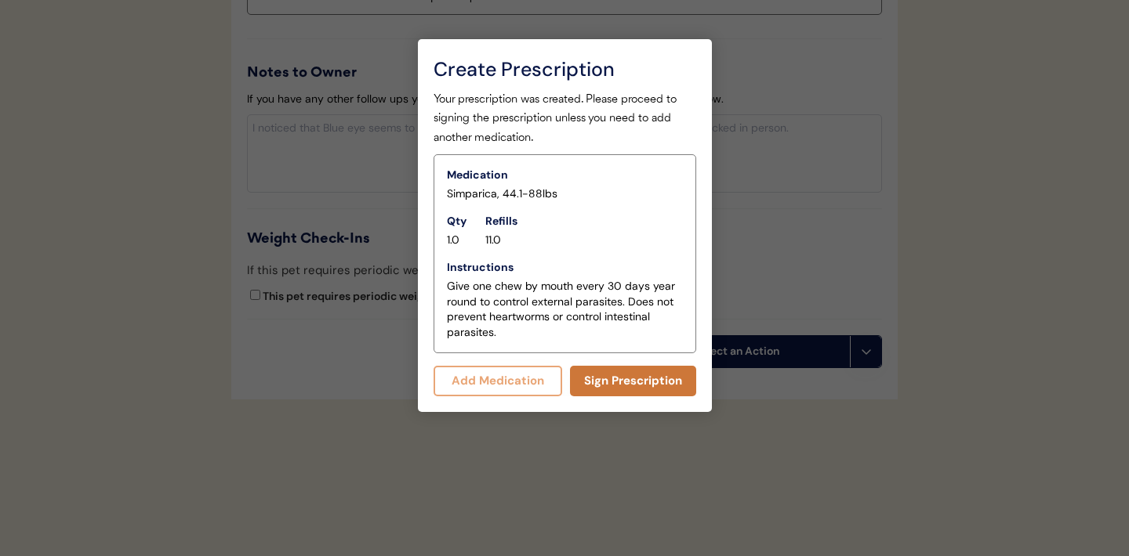
click at [616, 385] on button "Sign Prescription" at bounding box center [633, 381] width 126 height 31
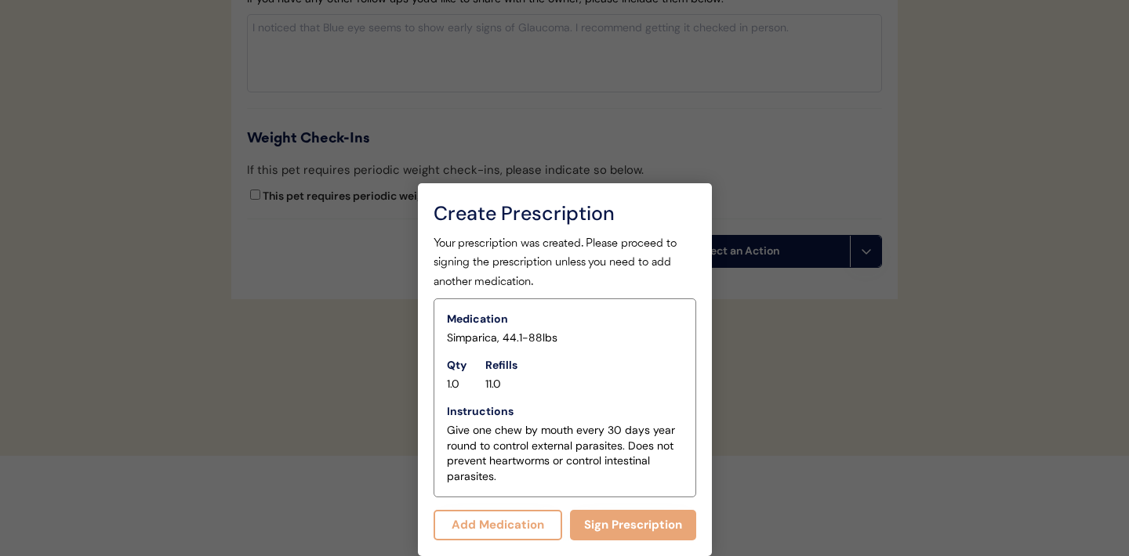
scroll to position [1792, 0]
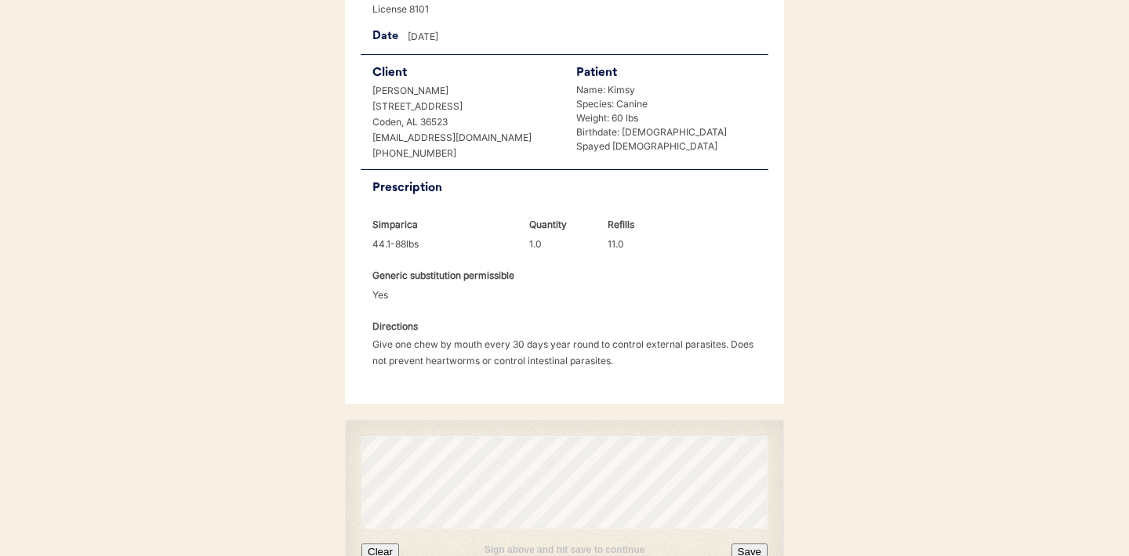
scroll to position [371, 0]
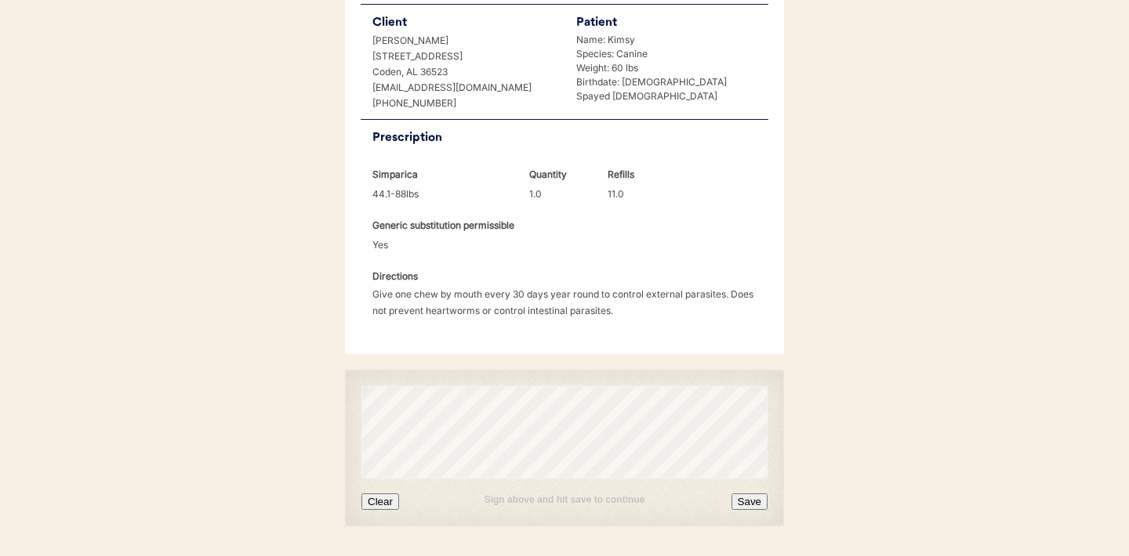
click at [391, 494] on button "Clear" at bounding box center [380, 502] width 38 height 16
click at [389, 494] on button "Clear" at bounding box center [380, 502] width 38 height 16
click at [733, 494] on button "Save" at bounding box center [749, 502] width 36 height 16
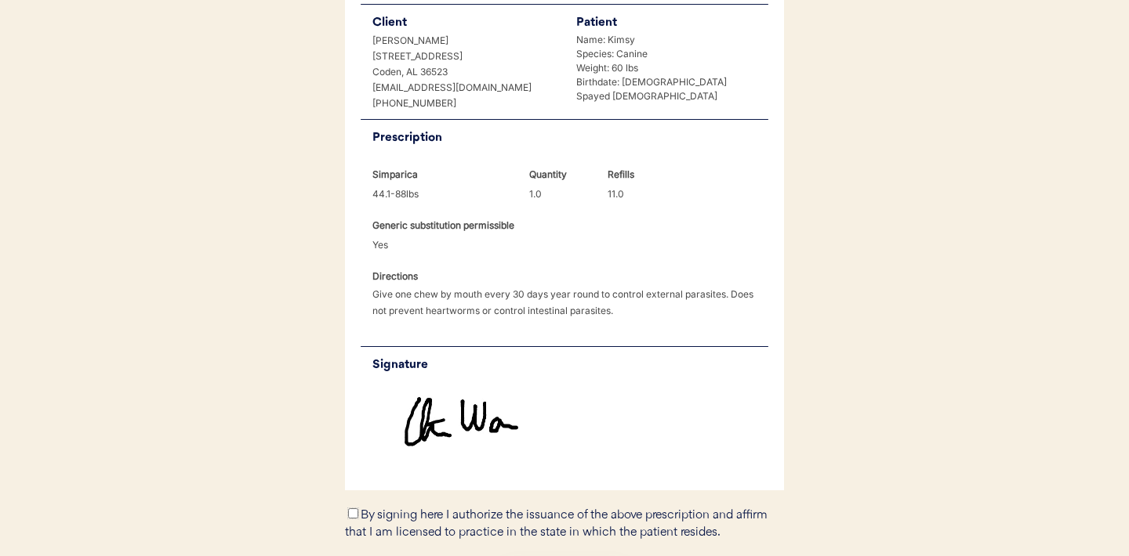
click at [354, 509] on input "By signing here I authorize the issuance of the above prescription and affirm t…" at bounding box center [353, 514] width 10 height 10
checkbox input "true"
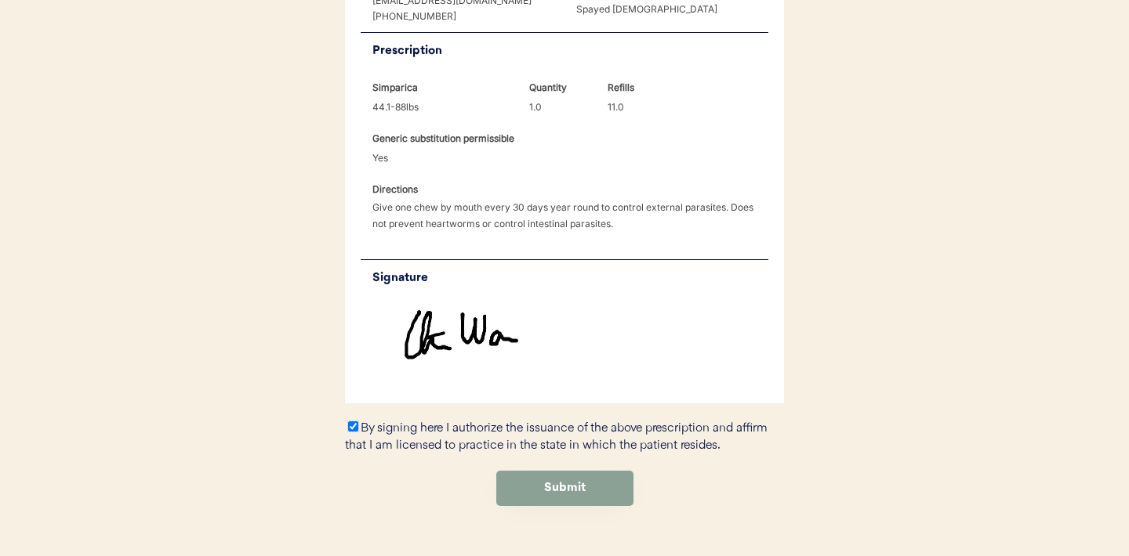
scroll to position [458, 0]
click at [595, 470] on button "Submit" at bounding box center [564, 487] width 137 height 35
